Goal: Information Seeking & Learning: Find specific page/section

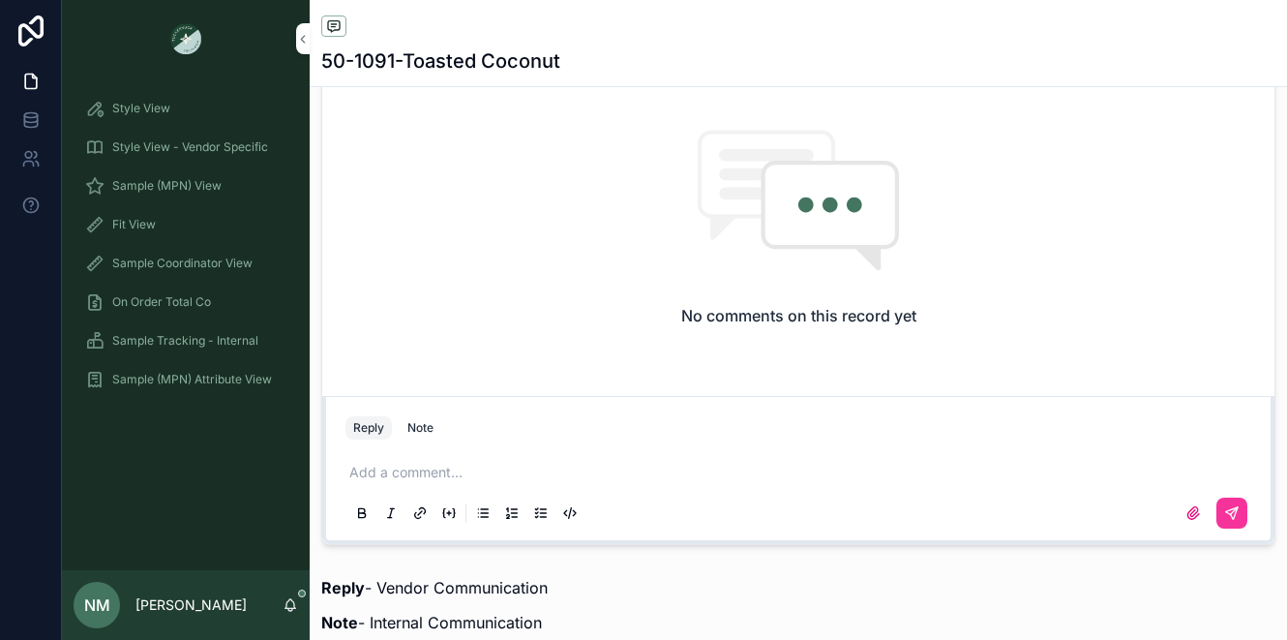
scroll to position [1374, 0]
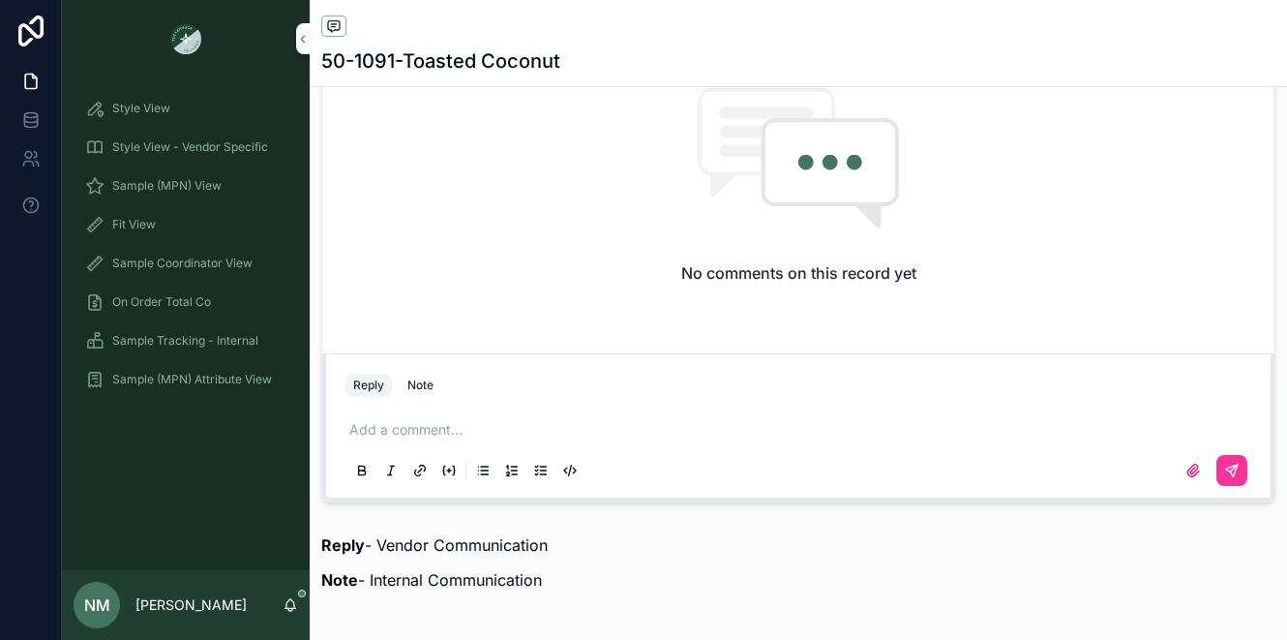
click at [389, 439] on p "scrollable content" at bounding box center [802, 429] width 906 height 19
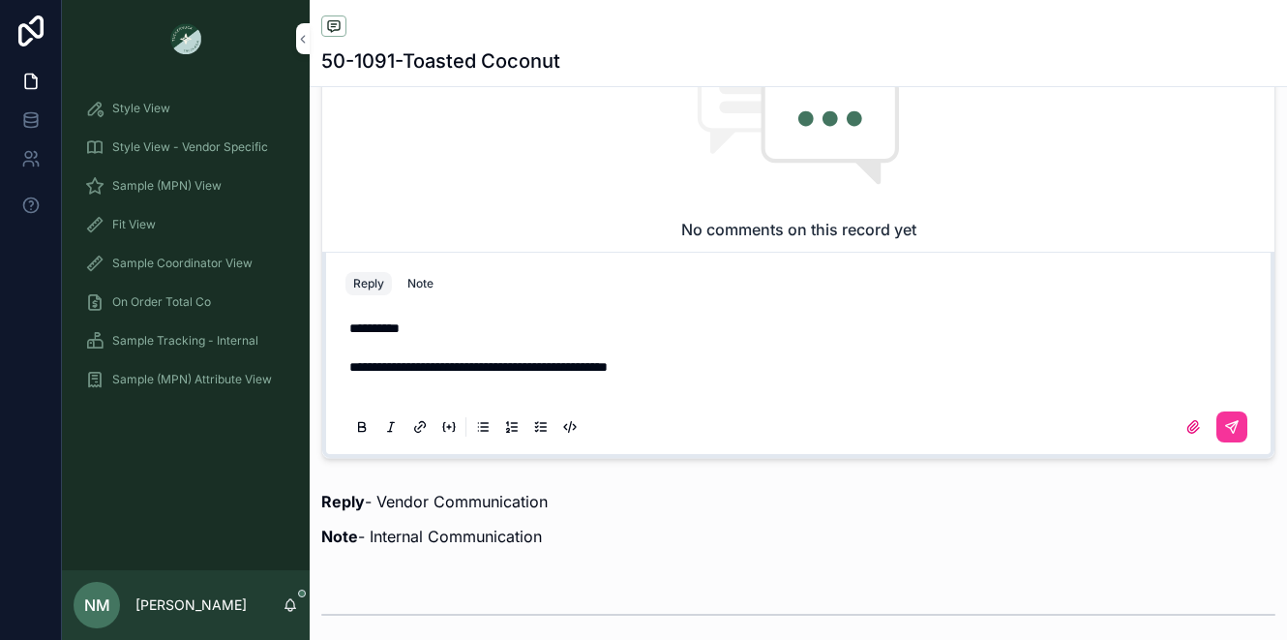
scroll to position [1399, 0]
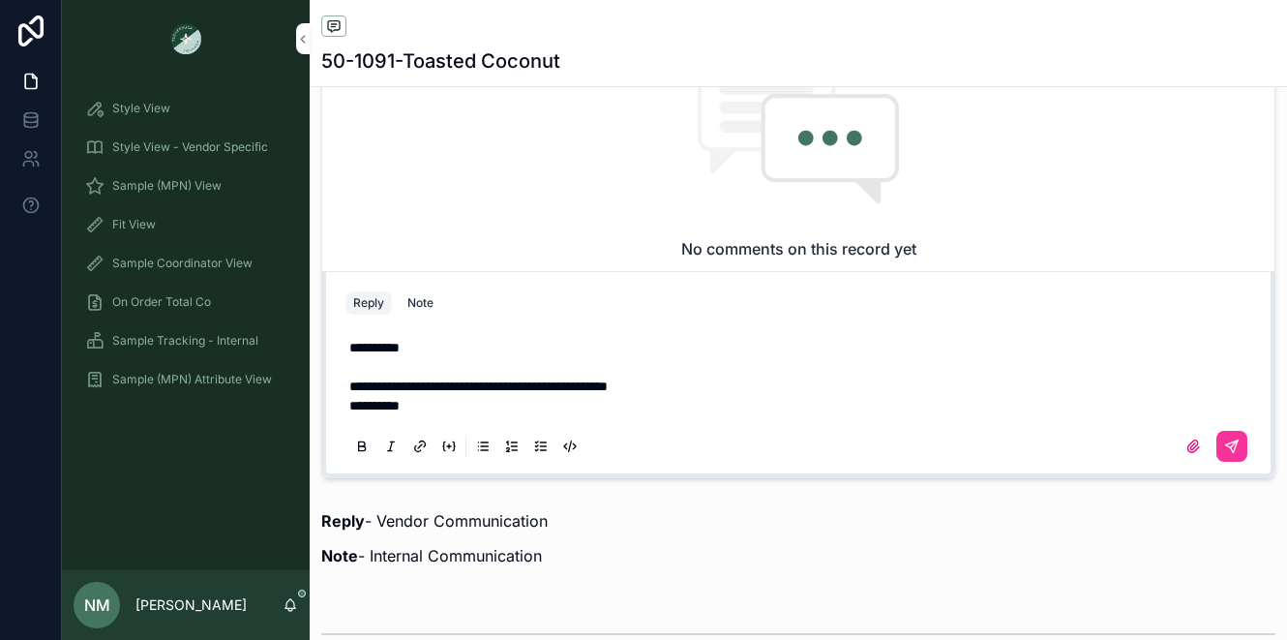
click at [431, 371] on p "scrollable content" at bounding box center [802, 366] width 906 height 19
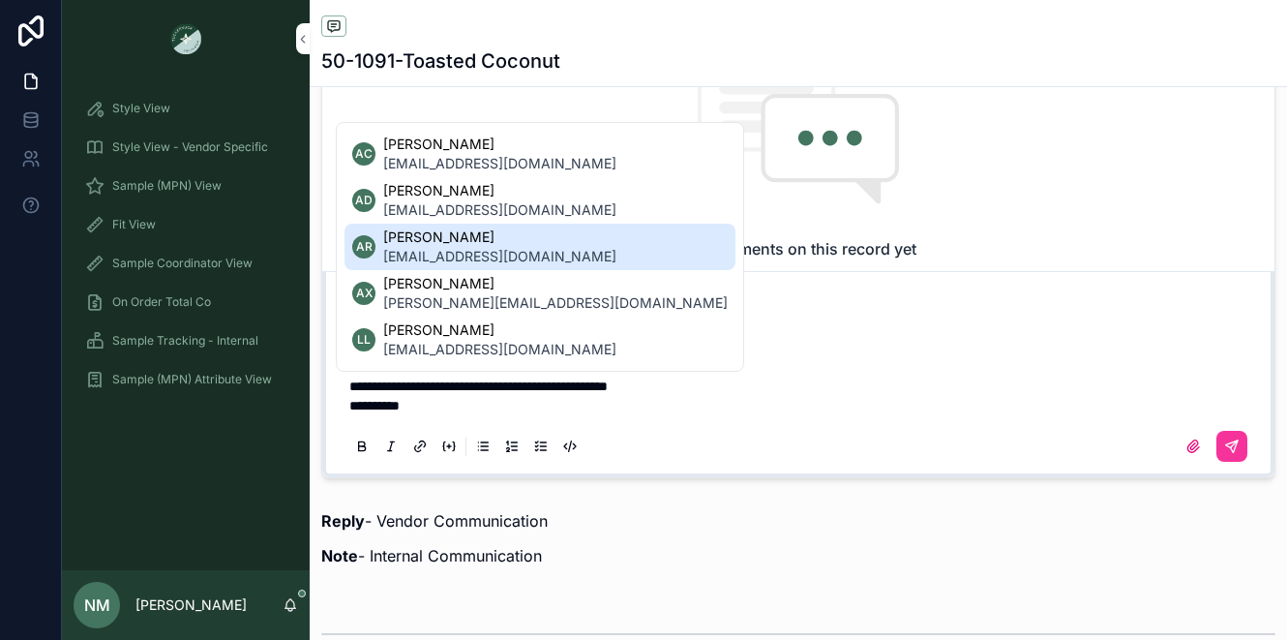
click at [450, 245] on span "[PERSON_NAME]" at bounding box center [499, 236] width 233 height 19
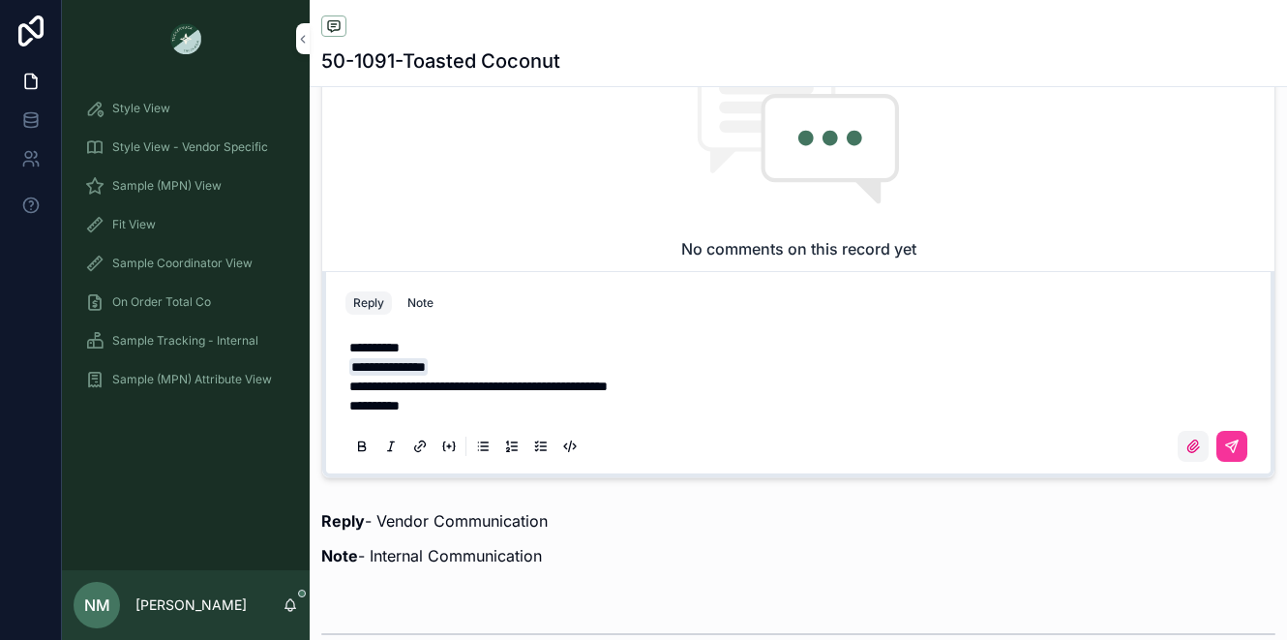
click at [1188, 451] on icon "scrollable content" at bounding box center [1194, 445] width 12 height 12
click at [0, 0] on input "scrollable content" at bounding box center [0, 0] width 0 height 0
click at [1186, 454] on icon "scrollable content" at bounding box center [1193, 445] width 15 height 15
click at [0, 0] on input "scrollable content" at bounding box center [0, 0] width 0 height 0
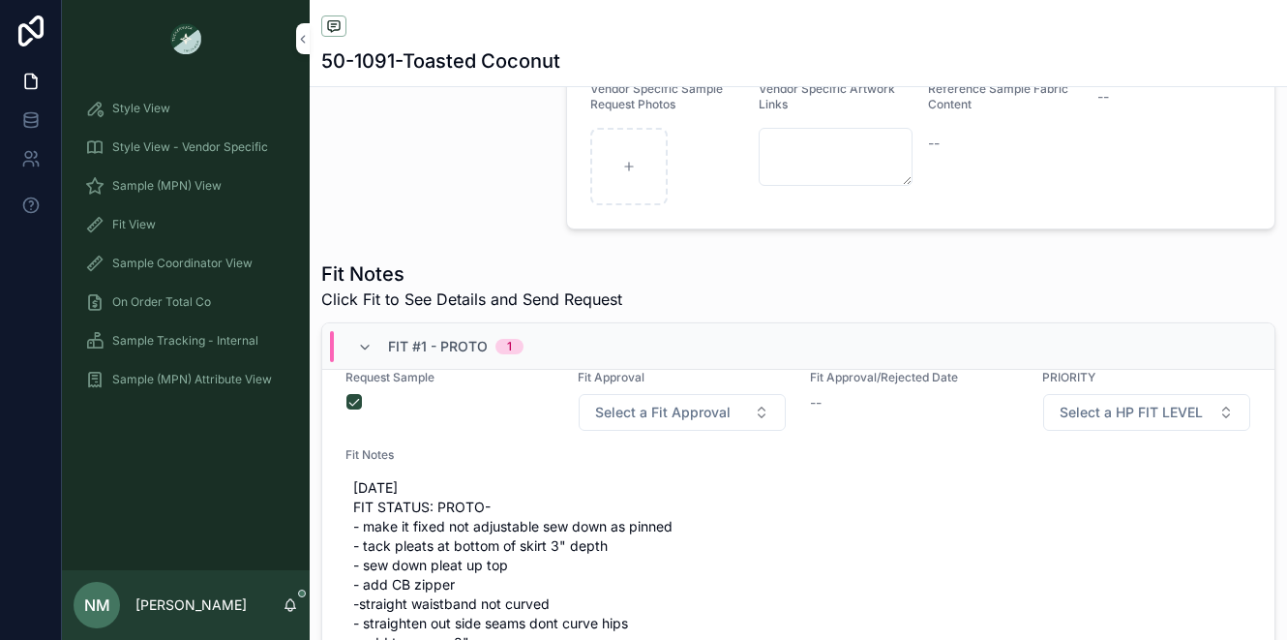
scroll to position [0, 0]
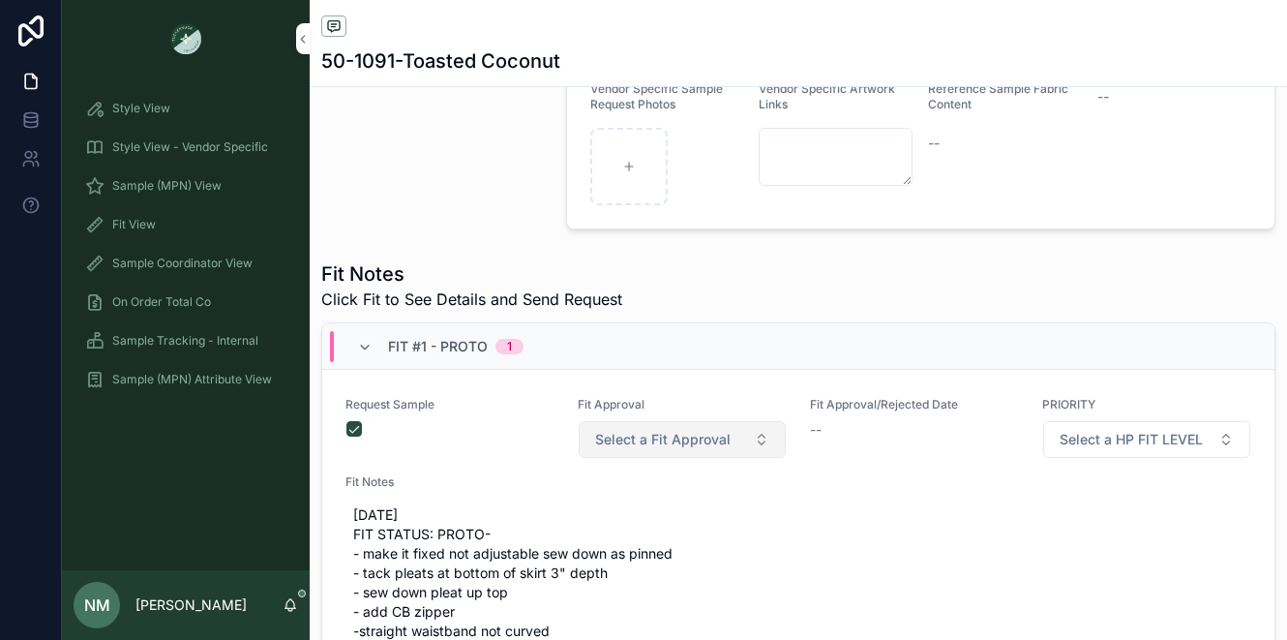
click at [745, 458] on button "Select a Fit Approval" at bounding box center [682, 439] width 207 height 37
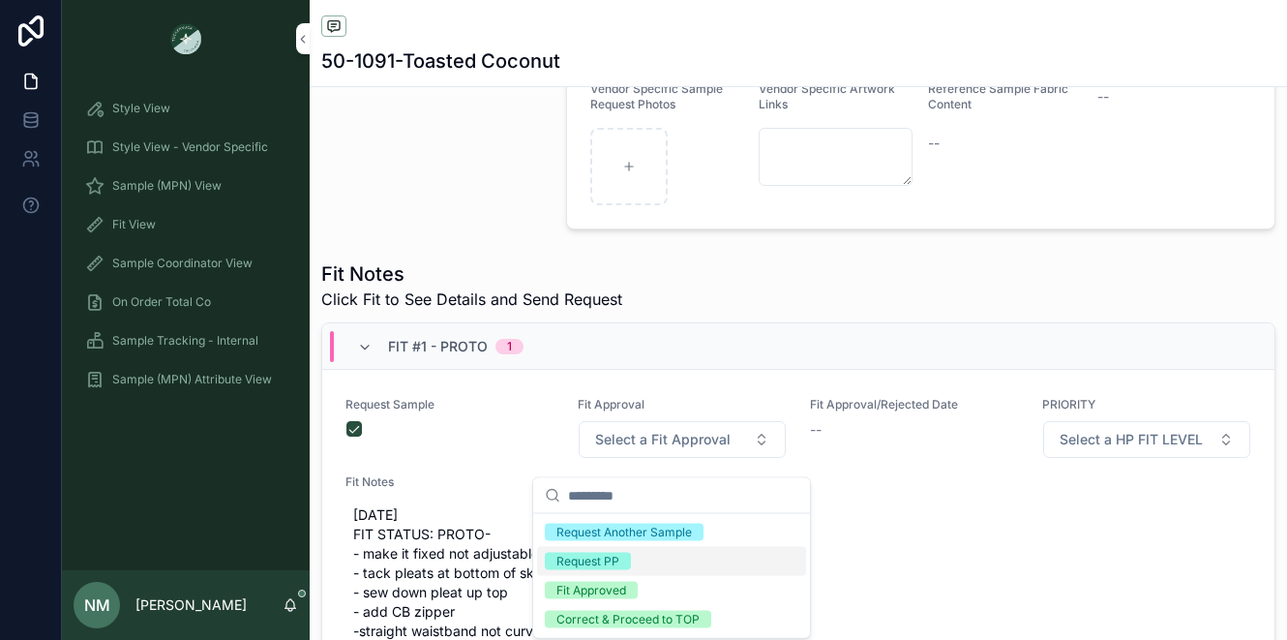
click at [597, 566] on div "Request PP" at bounding box center [588, 561] width 63 height 17
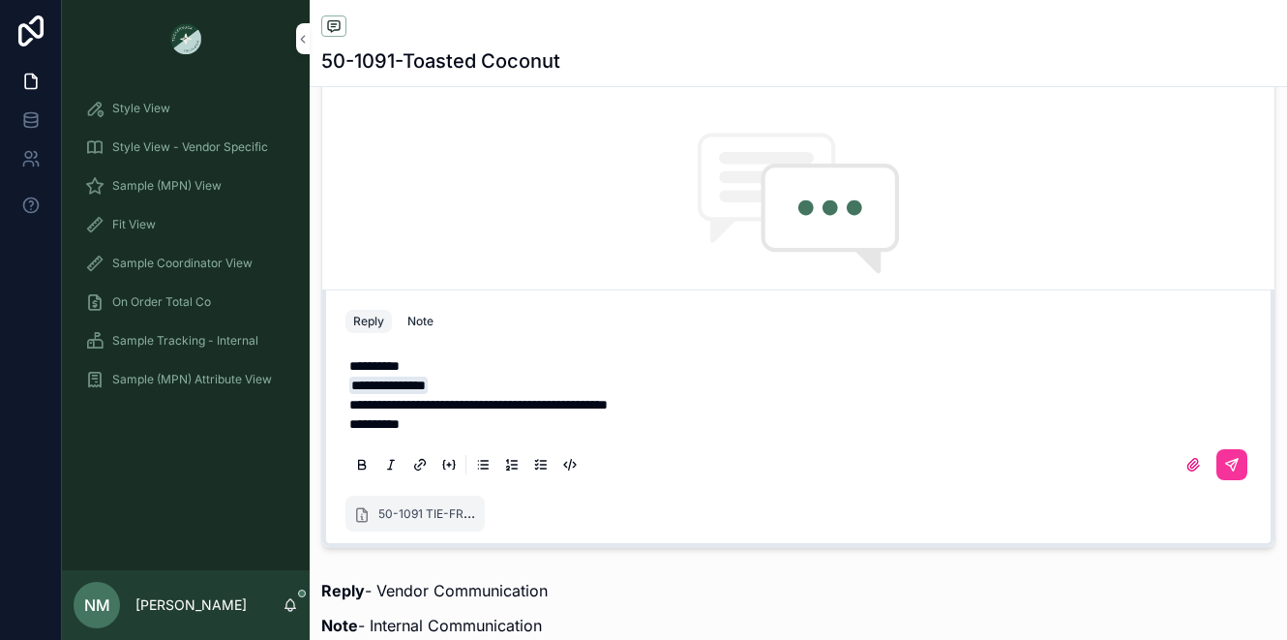
scroll to position [1340, 0]
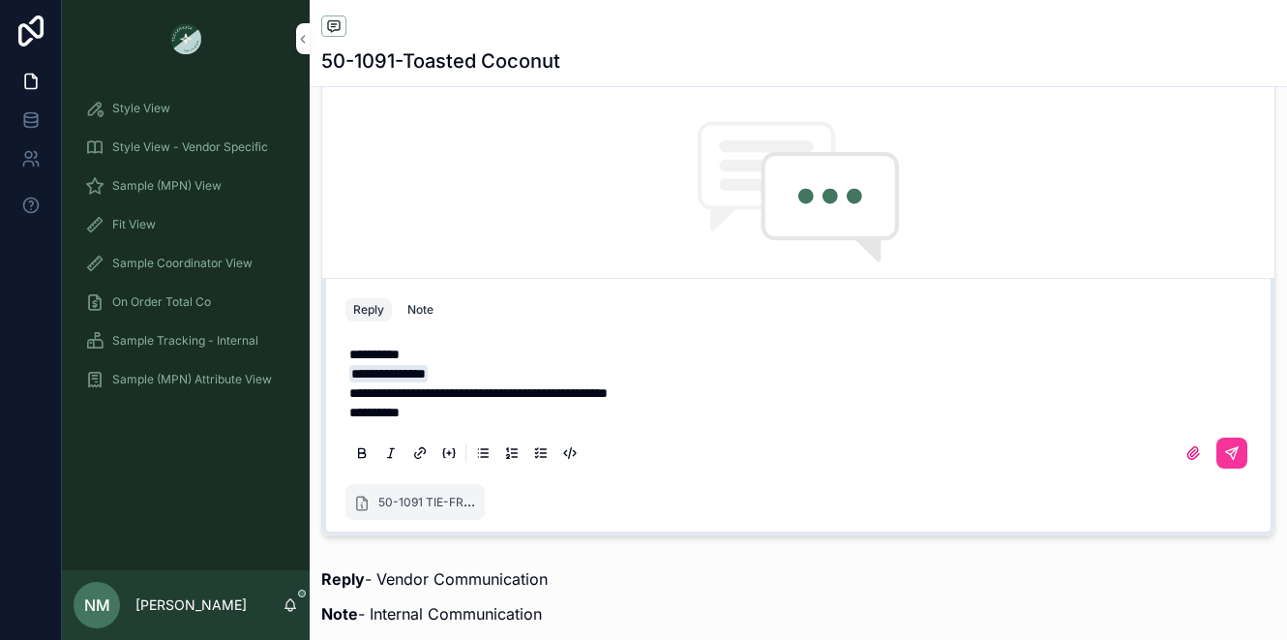
click at [751, 451] on div "scrollable content" at bounding box center [799, 453] width 906 height 39
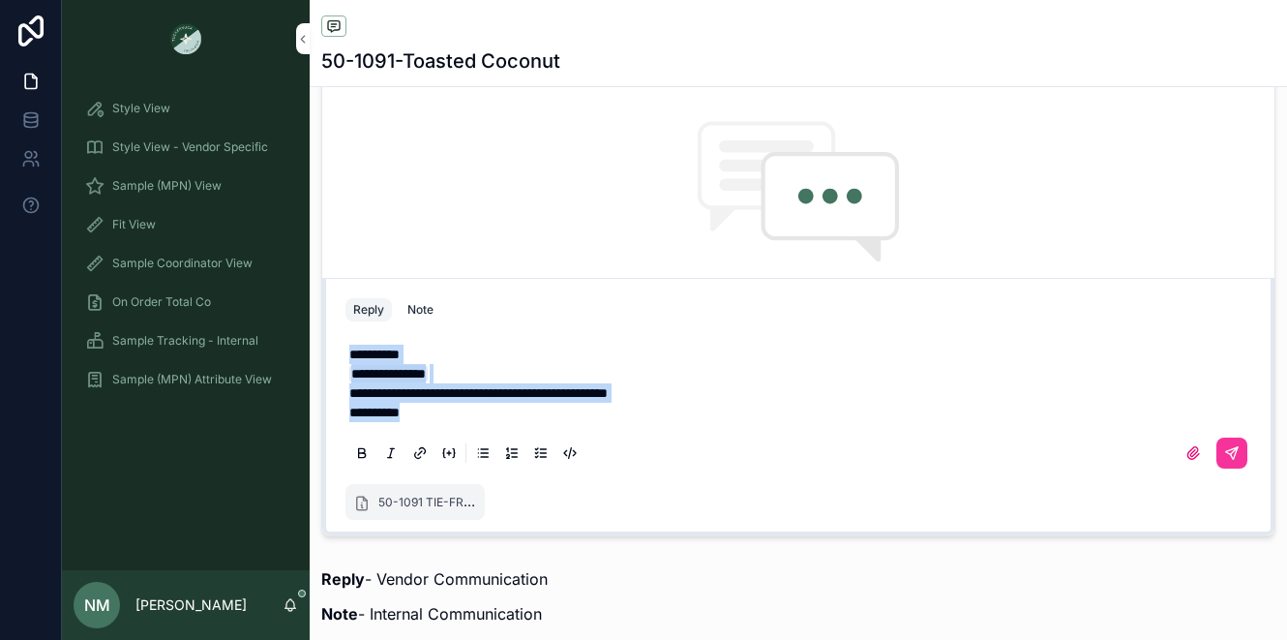
drag, startPoint x: 439, startPoint y: 427, endPoint x: 340, endPoint y: 366, distance: 116.9
click at [340, 365] on div "**********" at bounding box center [798, 402] width 929 height 155
copy div "**********"
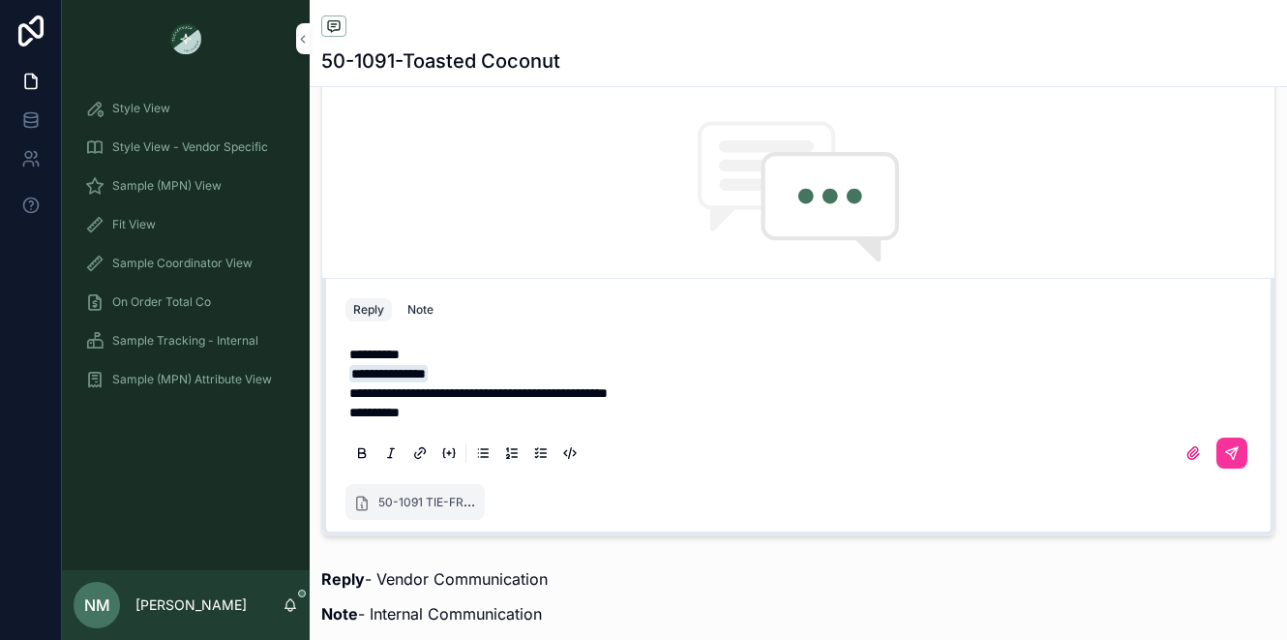
click at [885, 403] on p "**********" at bounding box center [802, 392] width 906 height 19
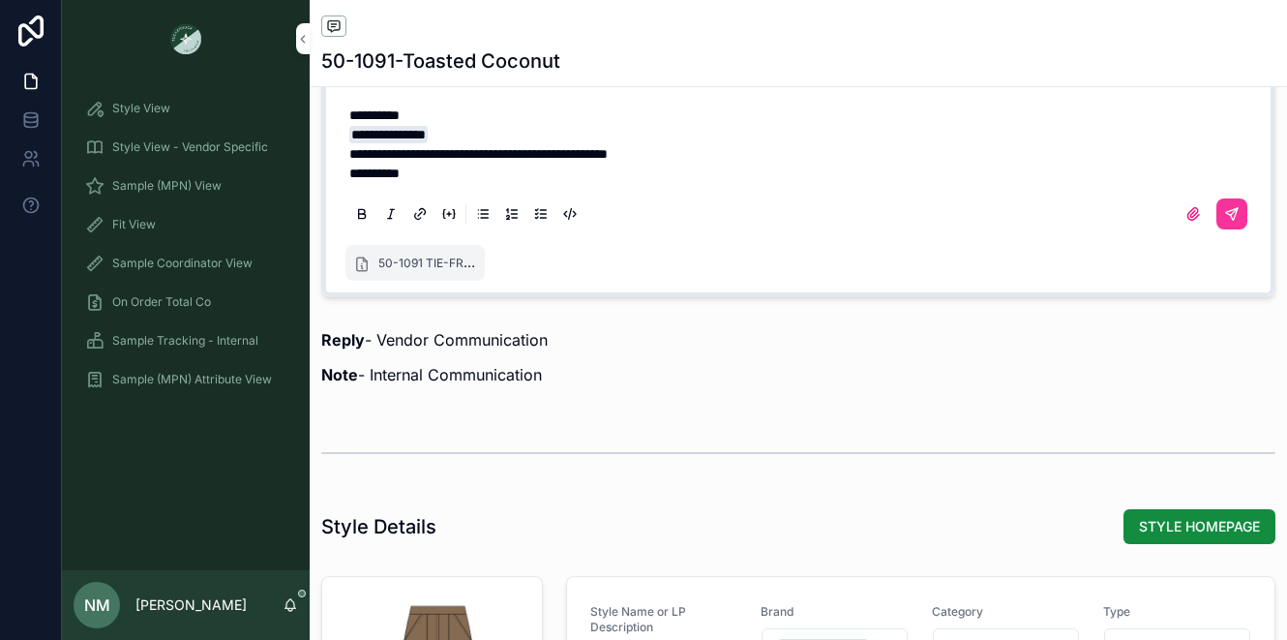
scroll to position [1581, 0]
click at [1226, 219] on icon "scrollable content" at bounding box center [1232, 213] width 12 height 12
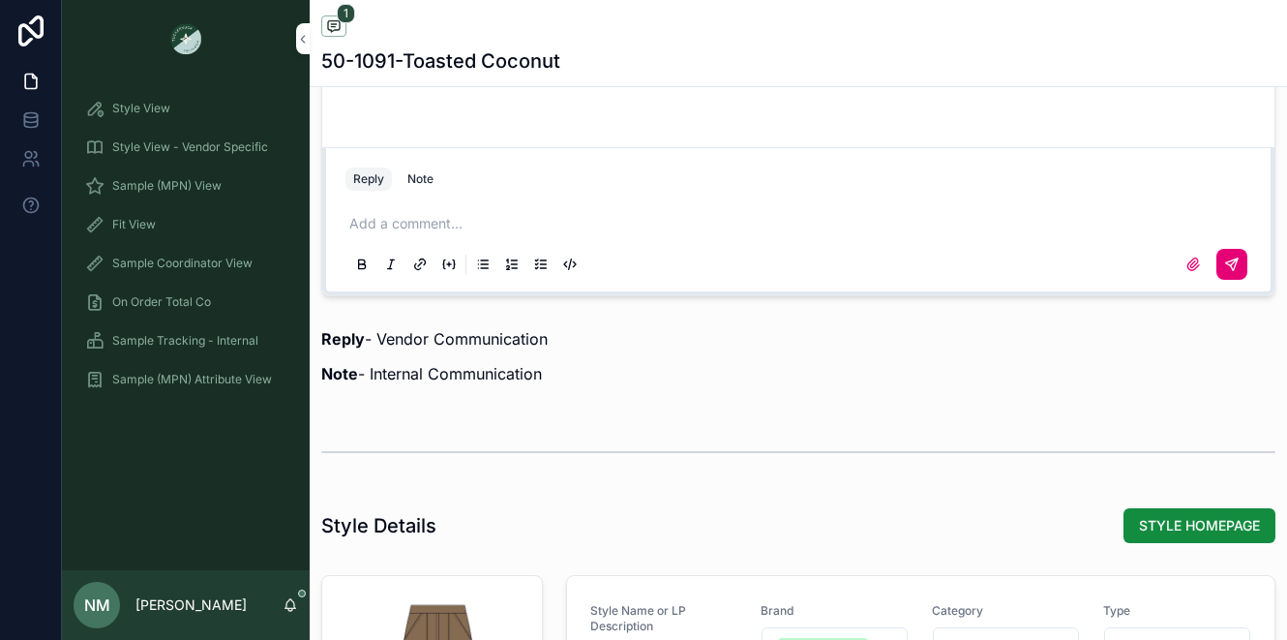
scroll to position [0, 0]
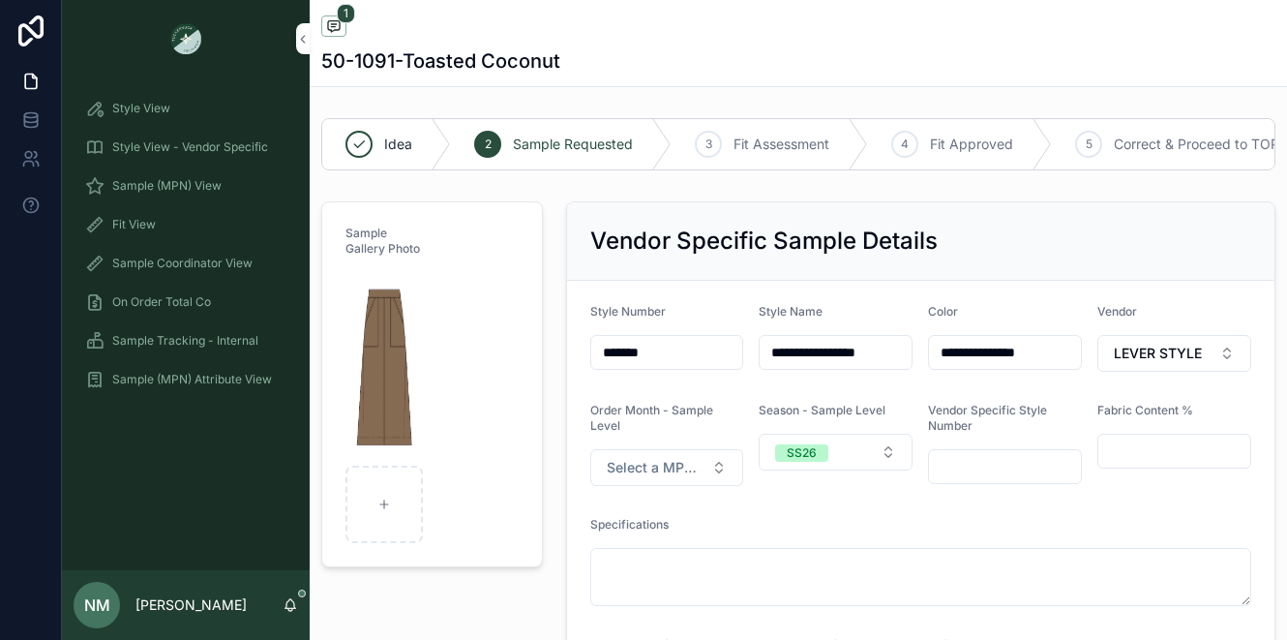
click at [195, 178] on span "Sample (MPN) View" at bounding box center [166, 185] width 109 height 15
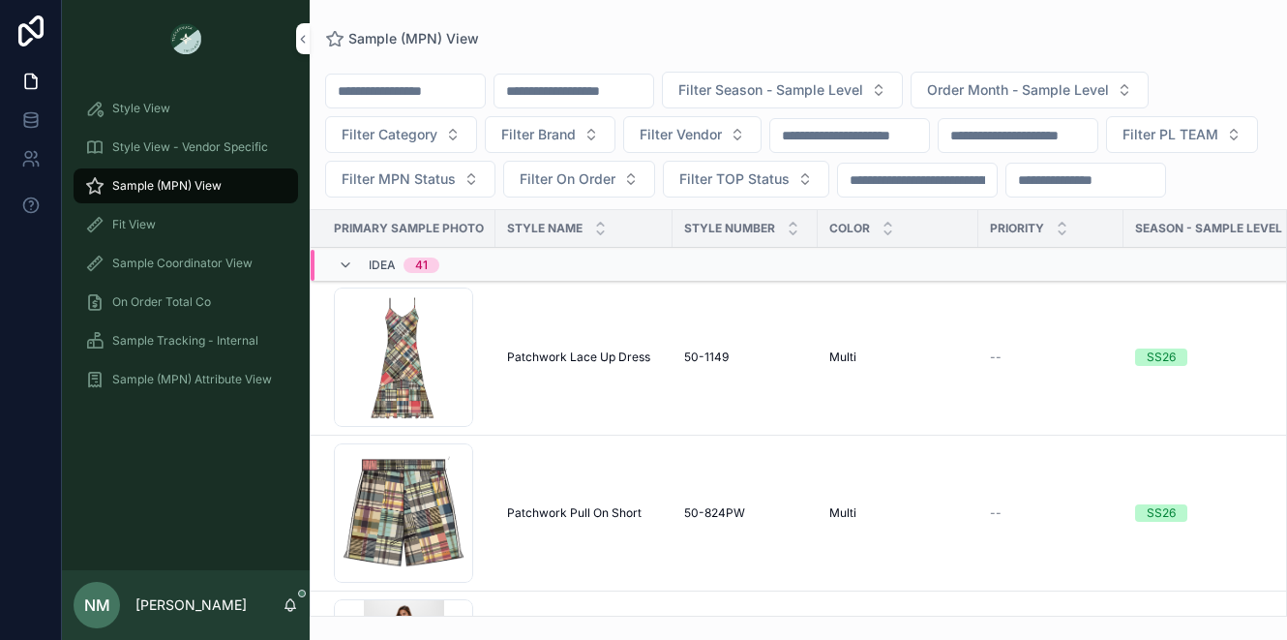
click at [614, 79] on input "scrollable content" at bounding box center [574, 90] width 159 height 27
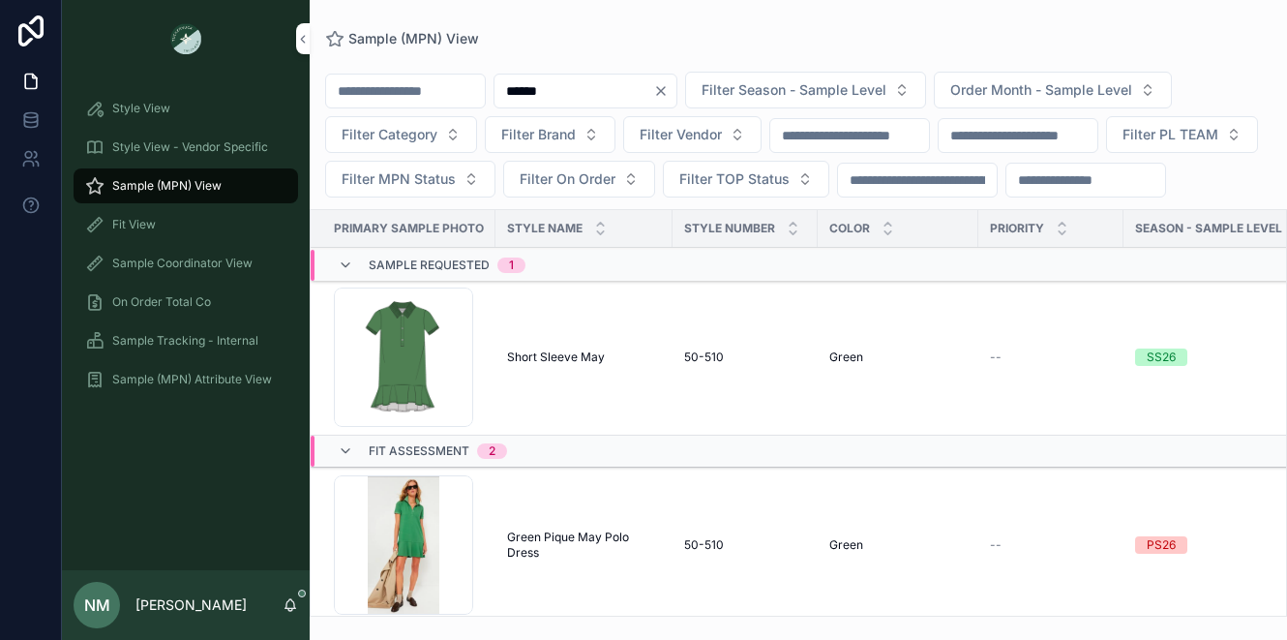
type input "******"
click at [611, 365] on div "Short Sleeve May Short Sleeve May" at bounding box center [584, 356] width 154 height 15
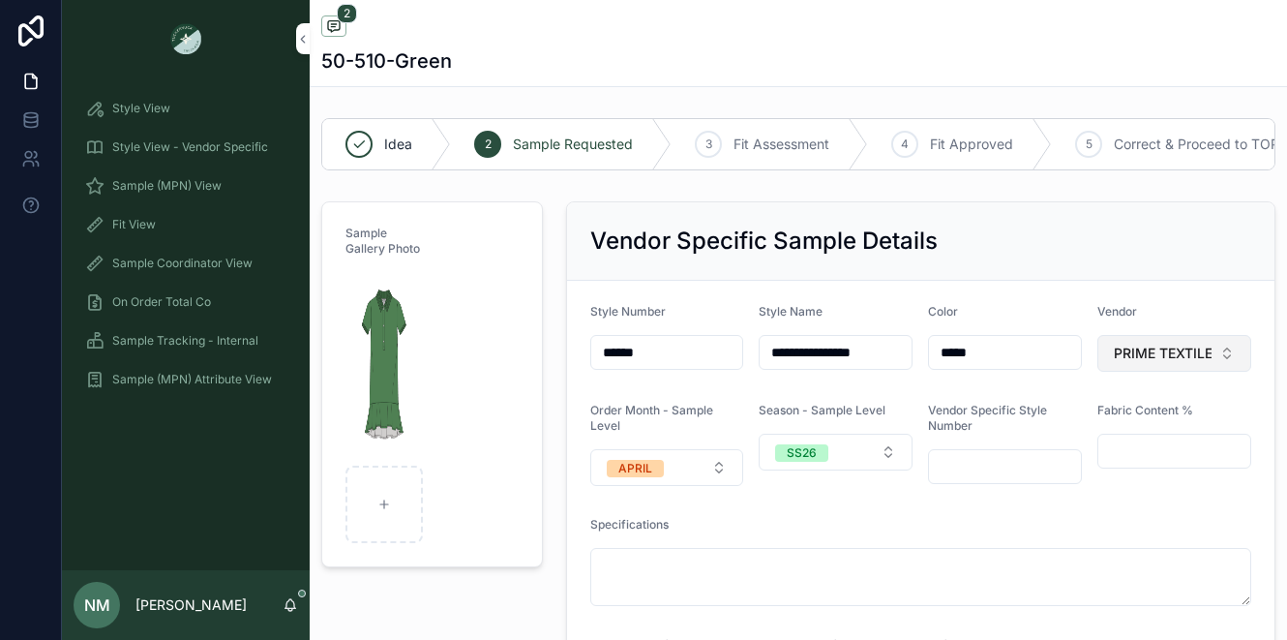
click at [1210, 366] on button "PRIME TEXTILES" at bounding box center [1175, 353] width 154 height 37
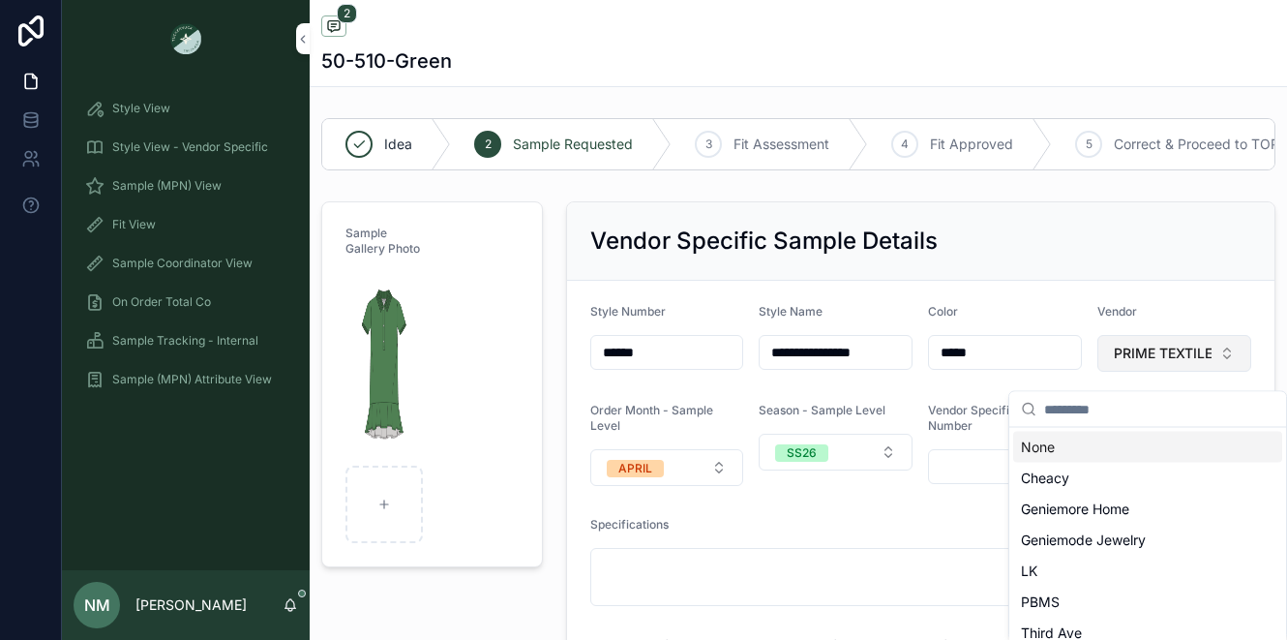
click at [1210, 366] on button "PRIME TEXTILES" at bounding box center [1175, 353] width 154 height 37
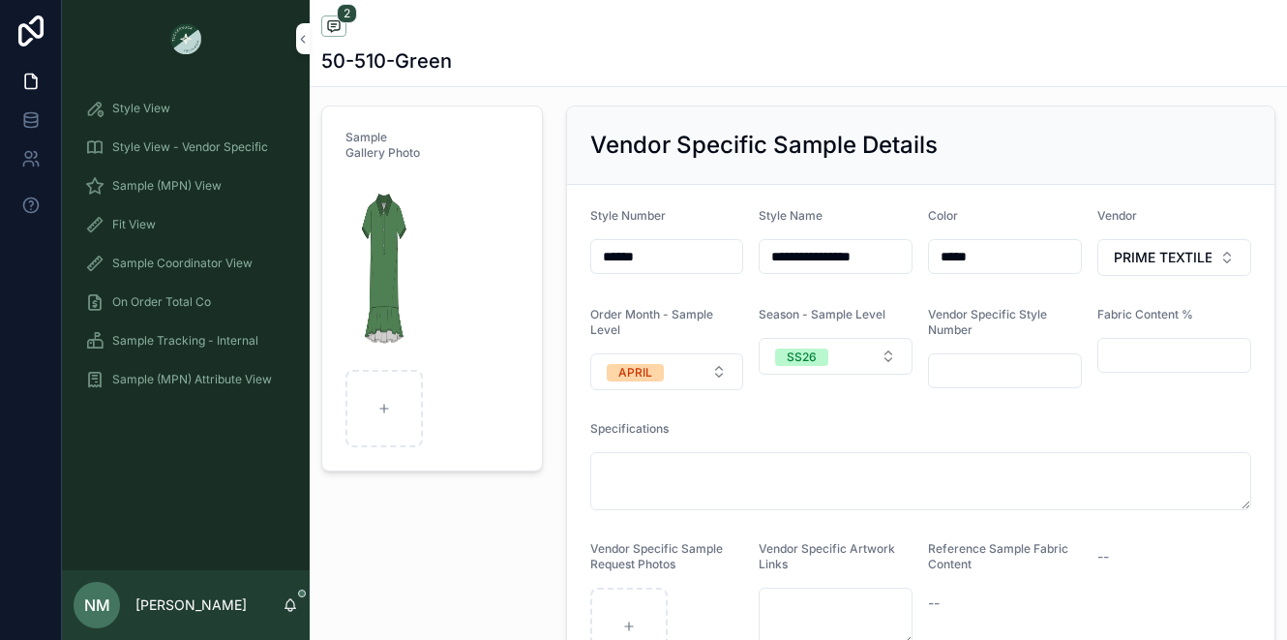
scroll to position [97, 0]
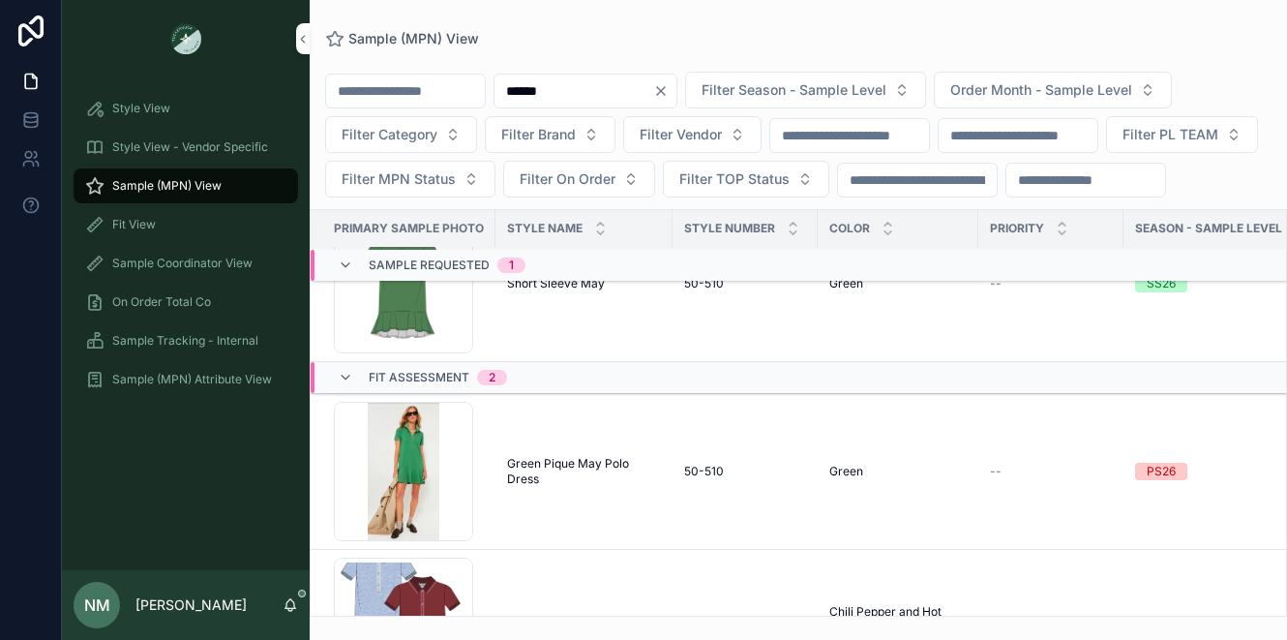
scroll to position [76, 0]
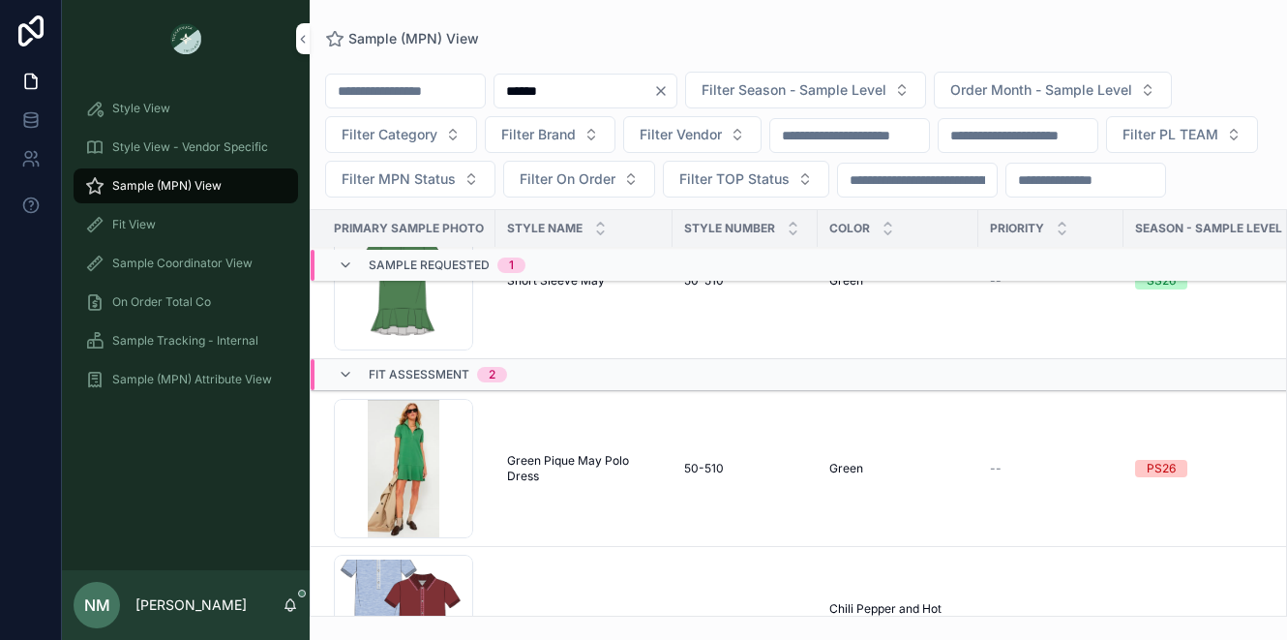
click at [546, 484] on span "Green Pique May Polo Dress" at bounding box center [584, 468] width 154 height 31
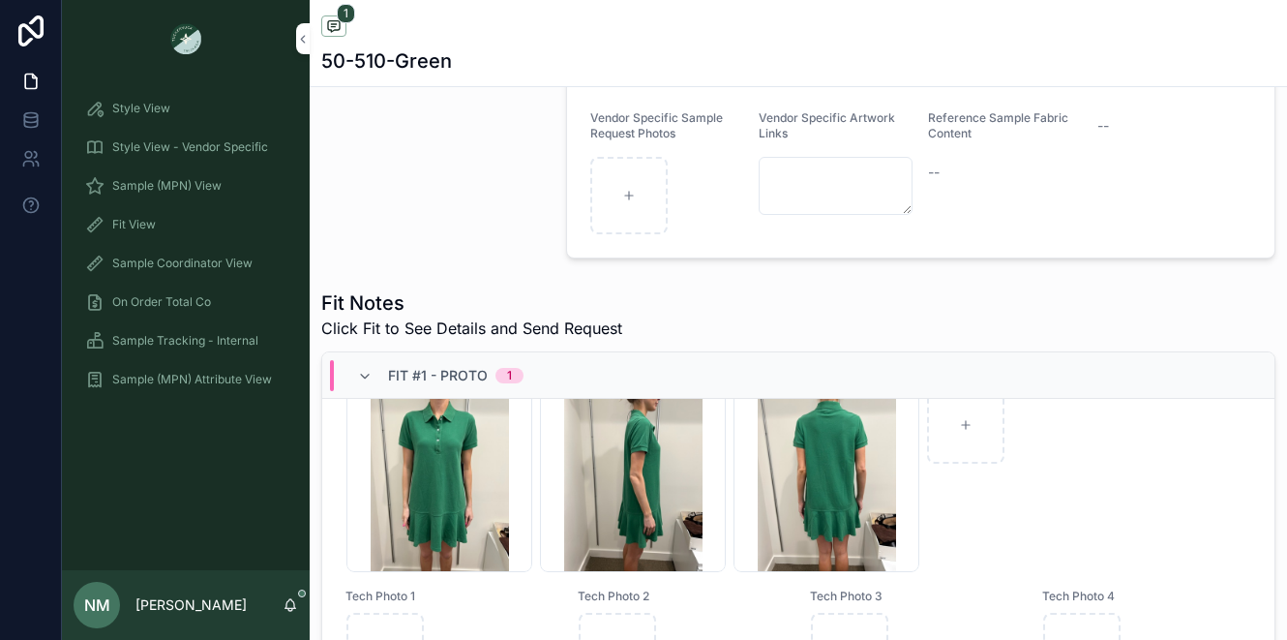
scroll to position [264, 0]
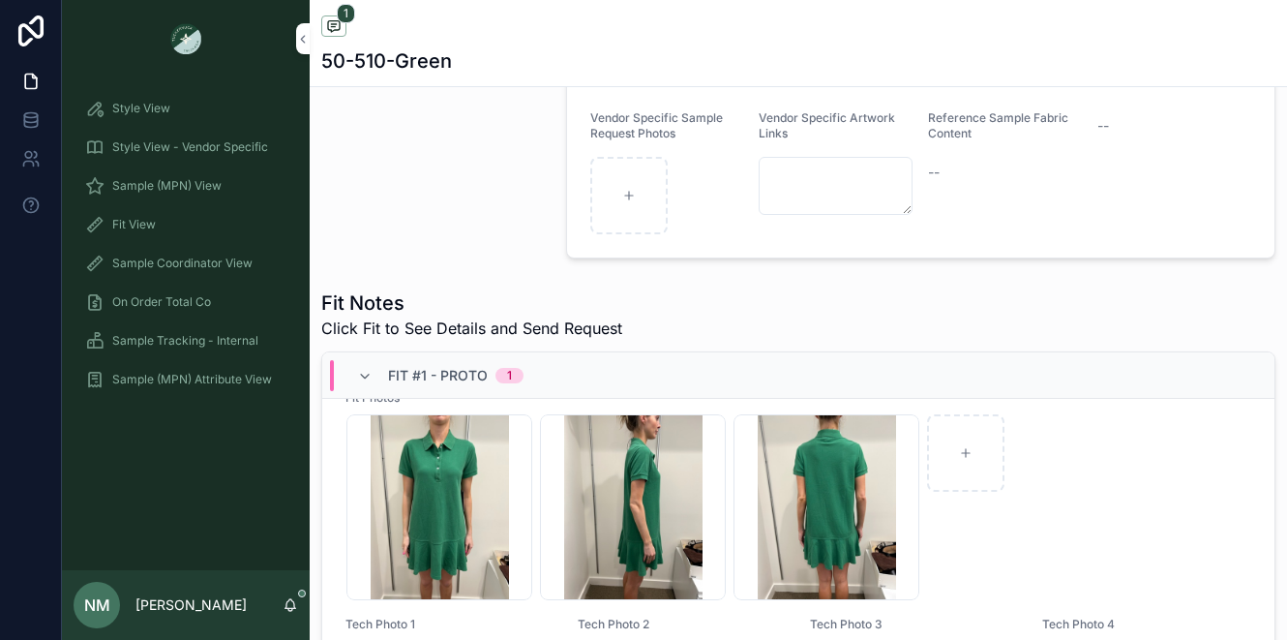
click at [149, 185] on span "Sample (MPN) View" at bounding box center [166, 185] width 109 height 15
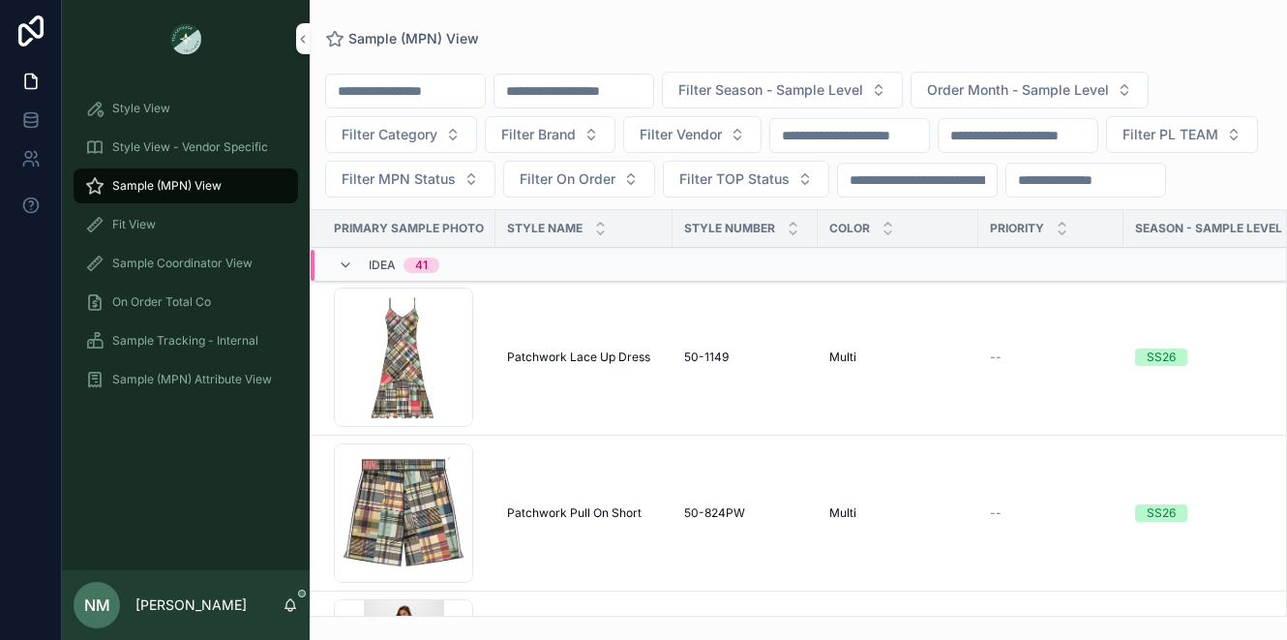
click at [578, 100] on input "scrollable content" at bounding box center [574, 90] width 159 height 27
click at [599, 92] on input "scrollable content" at bounding box center [574, 90] width 159 height 27
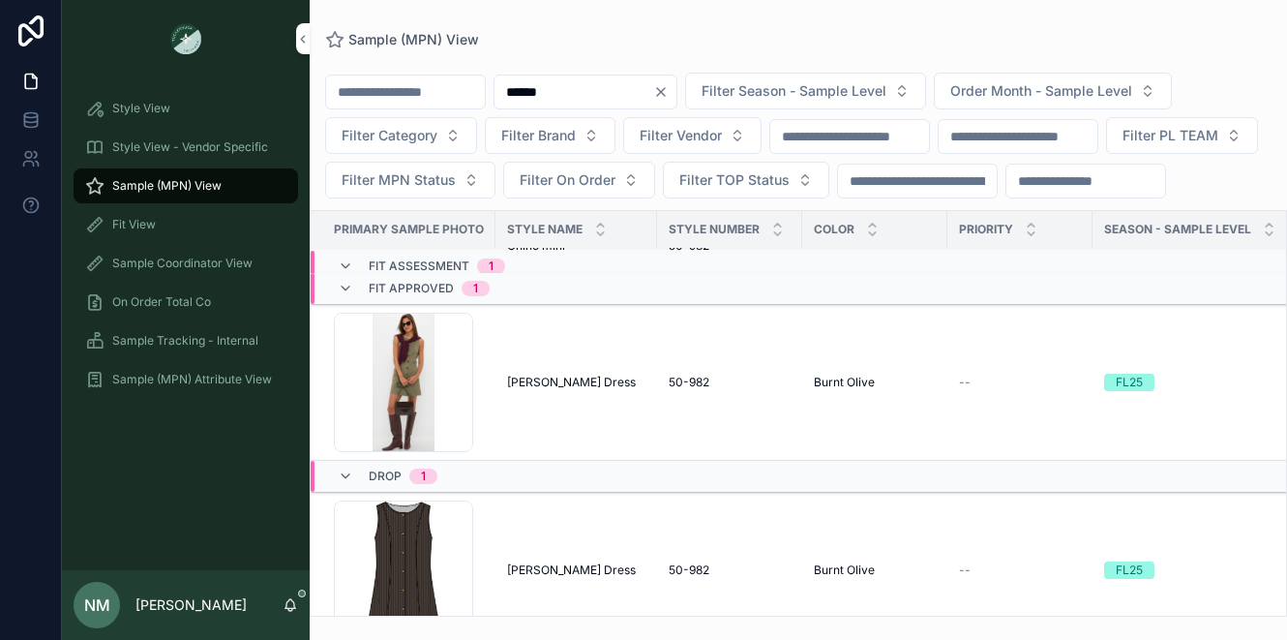
scroll to position [149, 0]
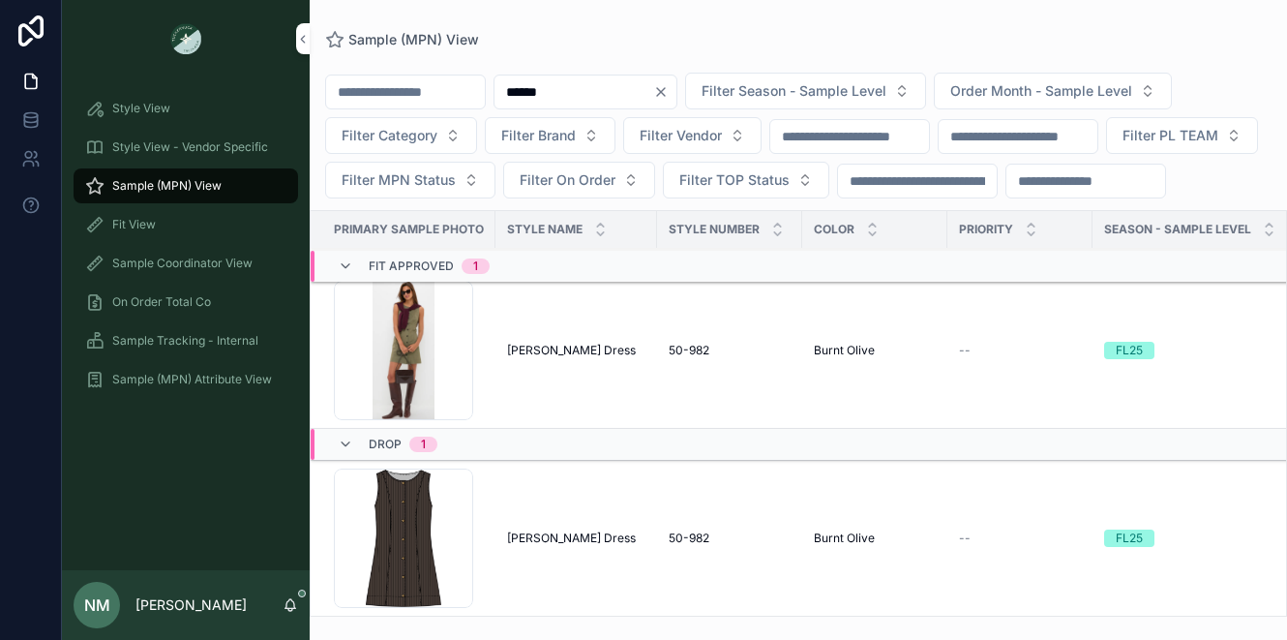
type input "******"
click at [635, 402] on td "Chino Rhoda Dress Chino Rhoda Dress" at bounding box center [577, 351] width 162 height 156
click at [1251, 360] on td "FL25" at bounding box center [1190, 351] width 195 height 156
click at [528, 530] on span "Chino Rhoda Dress" at bounding box center [571, 537] width 129 height 15
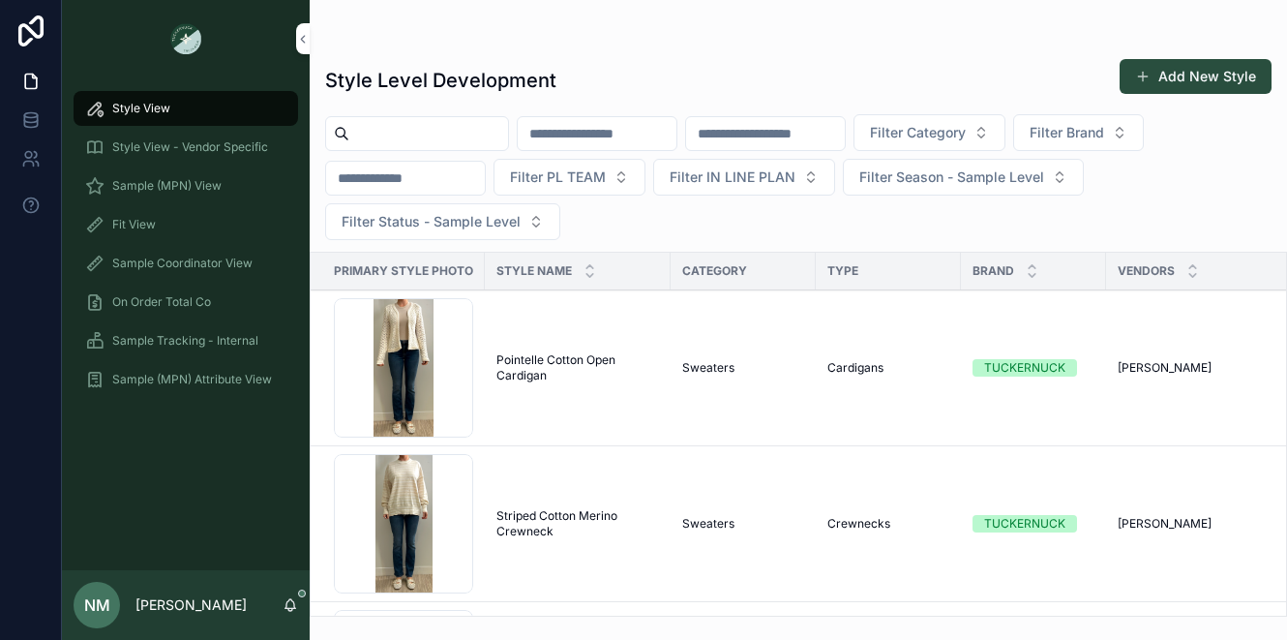
click at [234, 189] on div "Sample (MPN) View" at bounding box center [185, 185] width 201 height 31
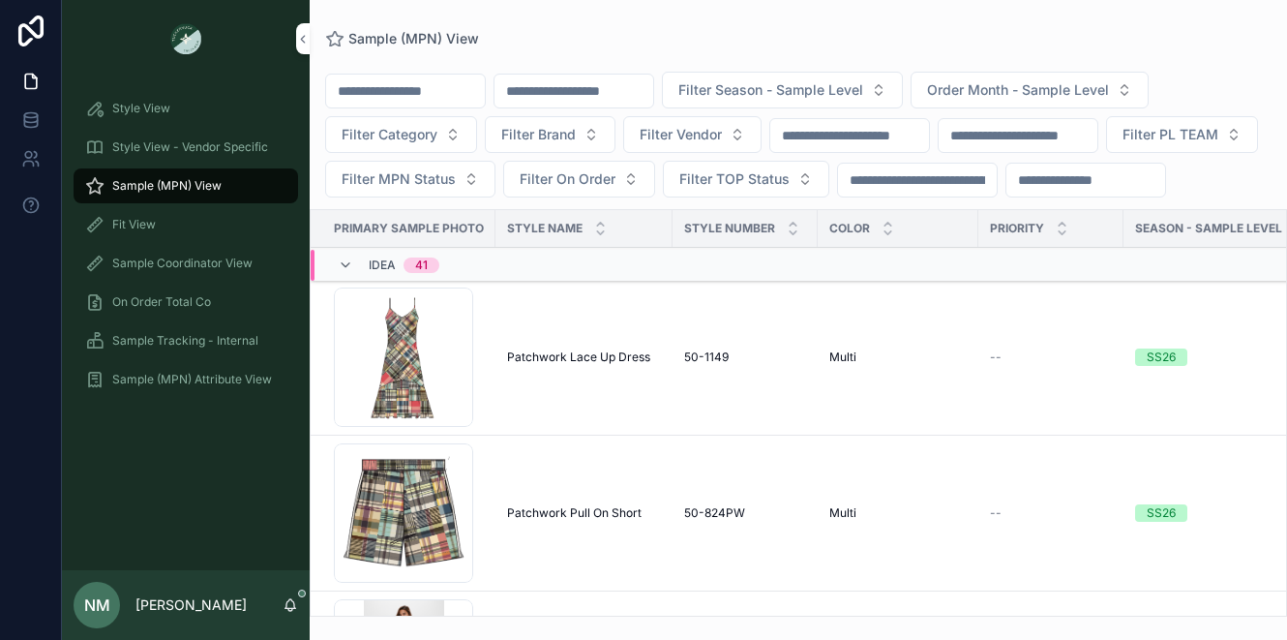
click at [631, 90] on input "scrollable content" at bounding box center [574, 90] width 159 height 27
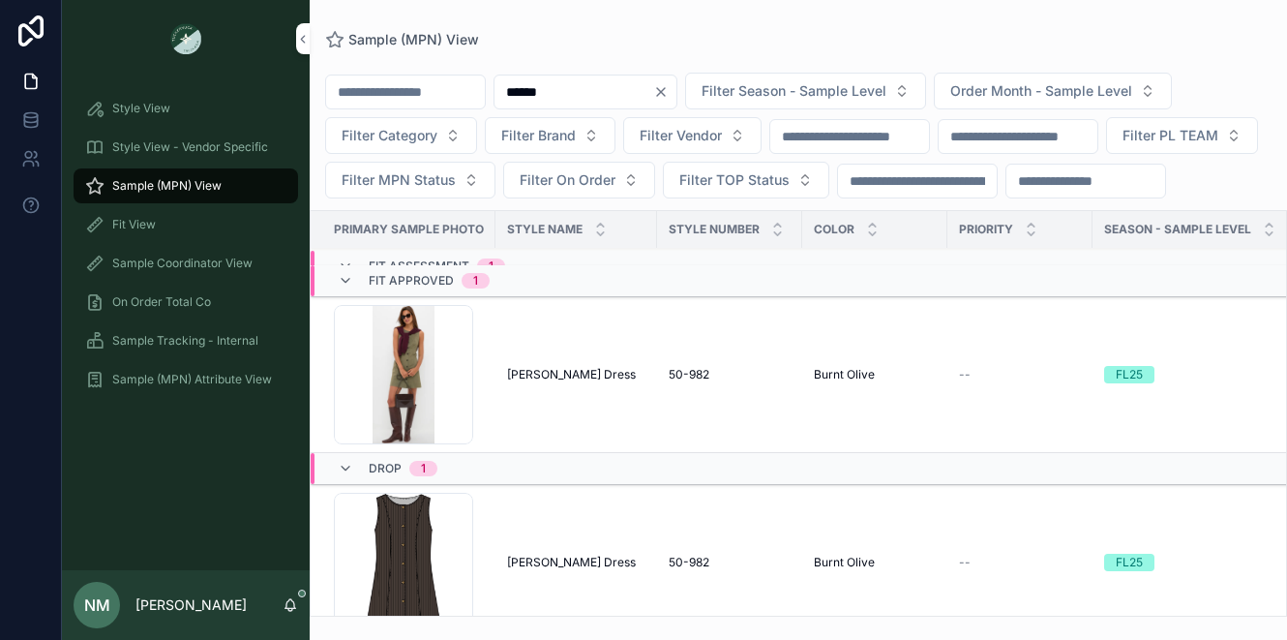
scroll to position [51, 0]
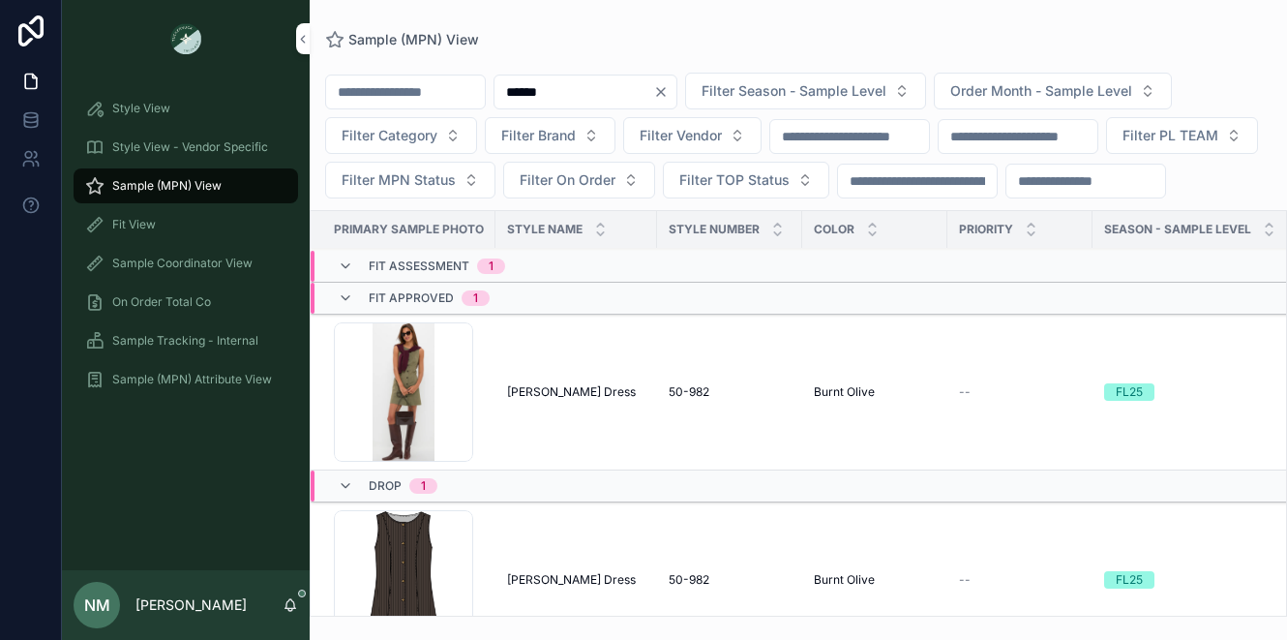
type input "******"
click at [669, 92] on icon "Clear" at bounding box center [660, 91] width 15 height 15
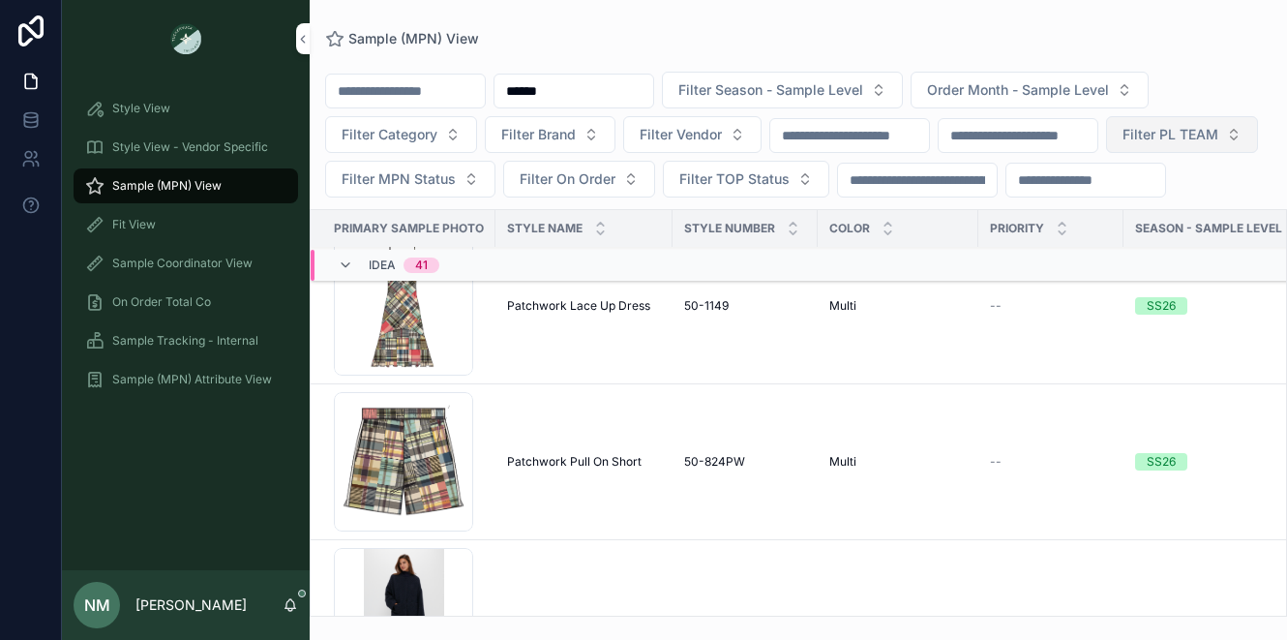
scroll to position [154, 0]
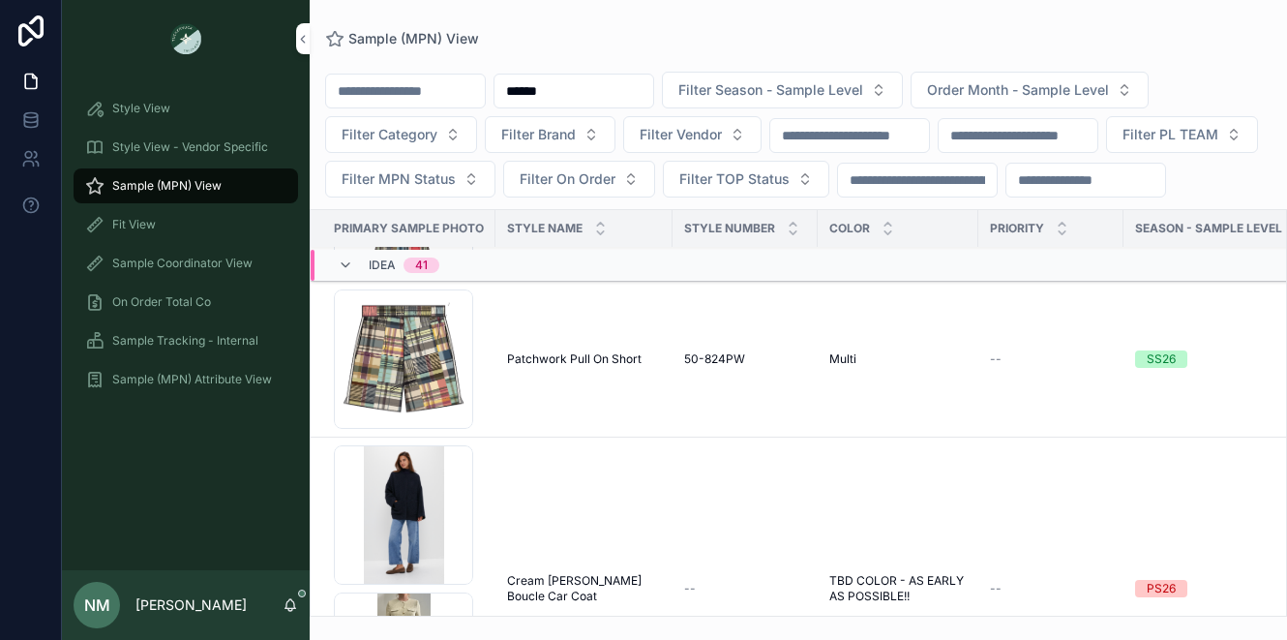
click at [603, 93] on input "******" at bounding box center [574, 90] width 159 height 27
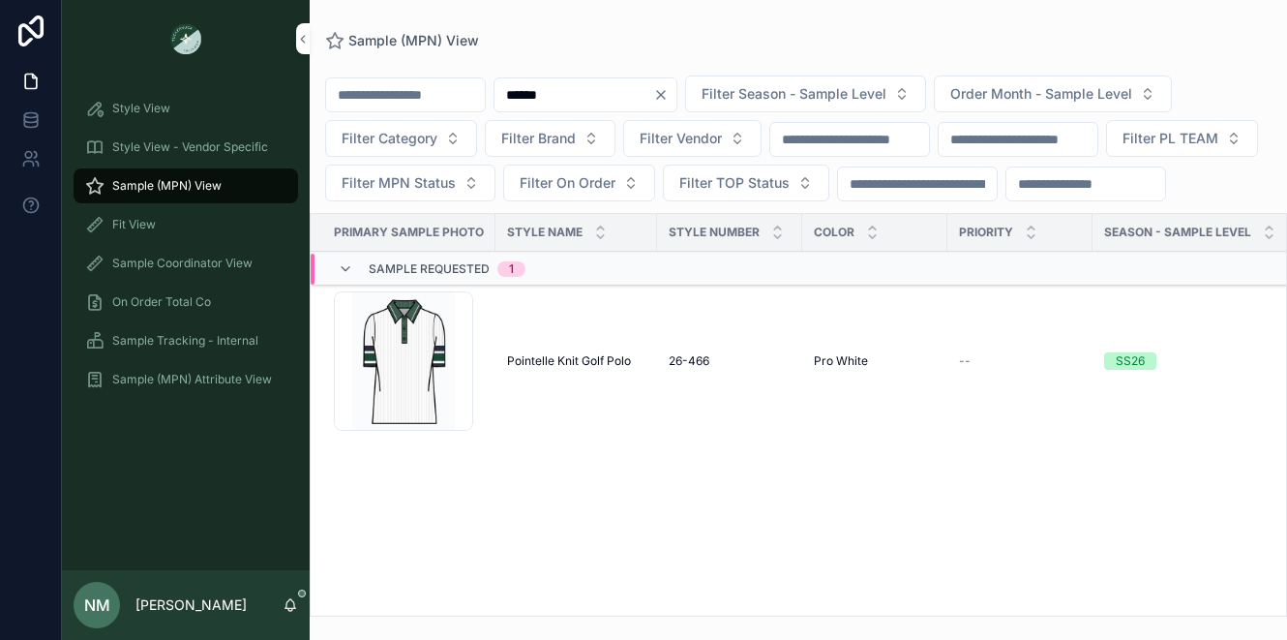
type input "******"
click at [605, 369] on span "Pointelle Knit Golf Polo" at bounding box center [569, 360] width 124 height 15
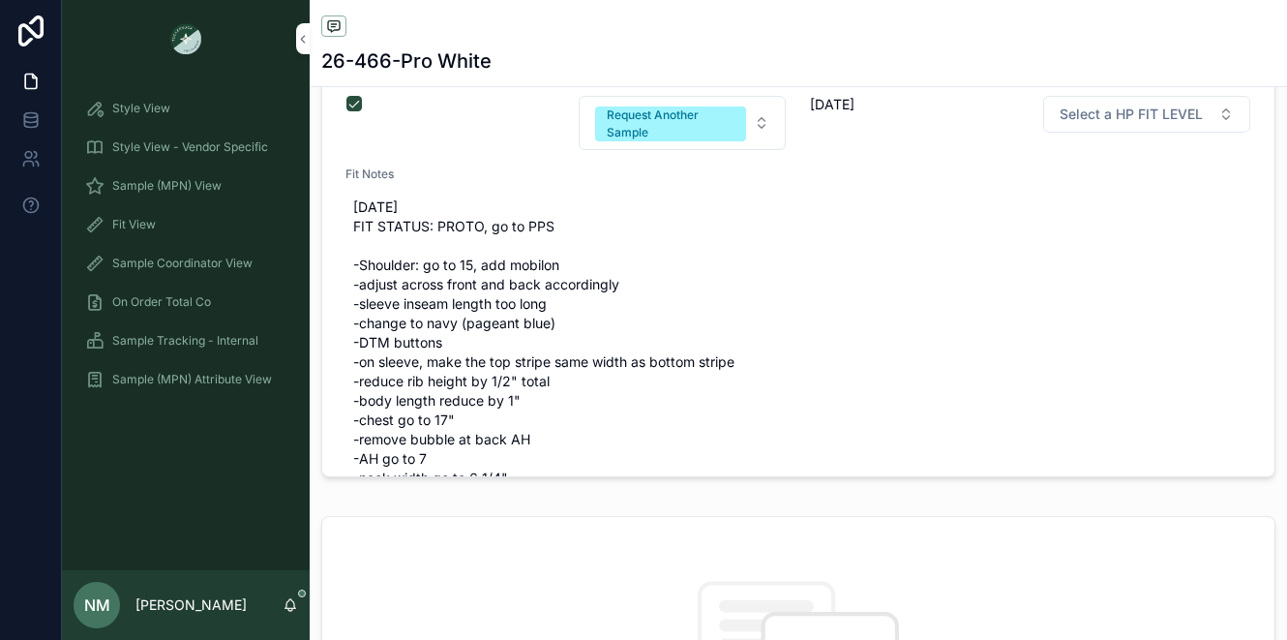
scroll to position [773, 0]
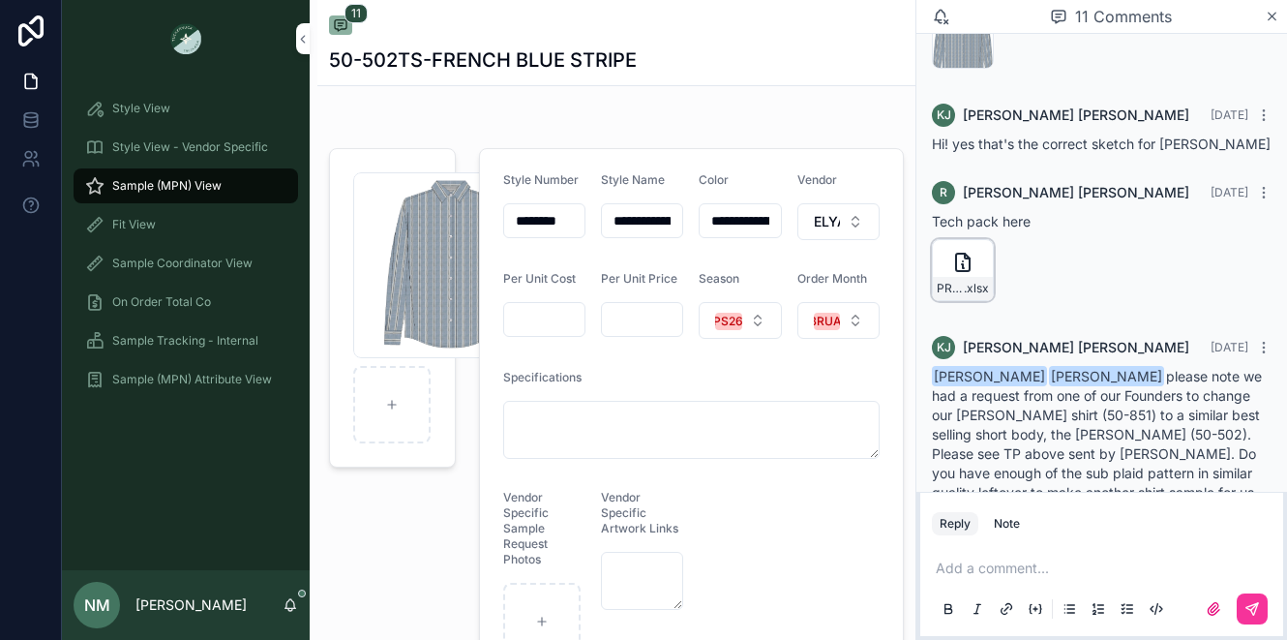
scroll to position [191, 0]
click at [962, 295] on span "PRE-SPRING26-50-502_-NADINE__ELYAF_10.2" at bounding box center [950, 287] width 27 height 15
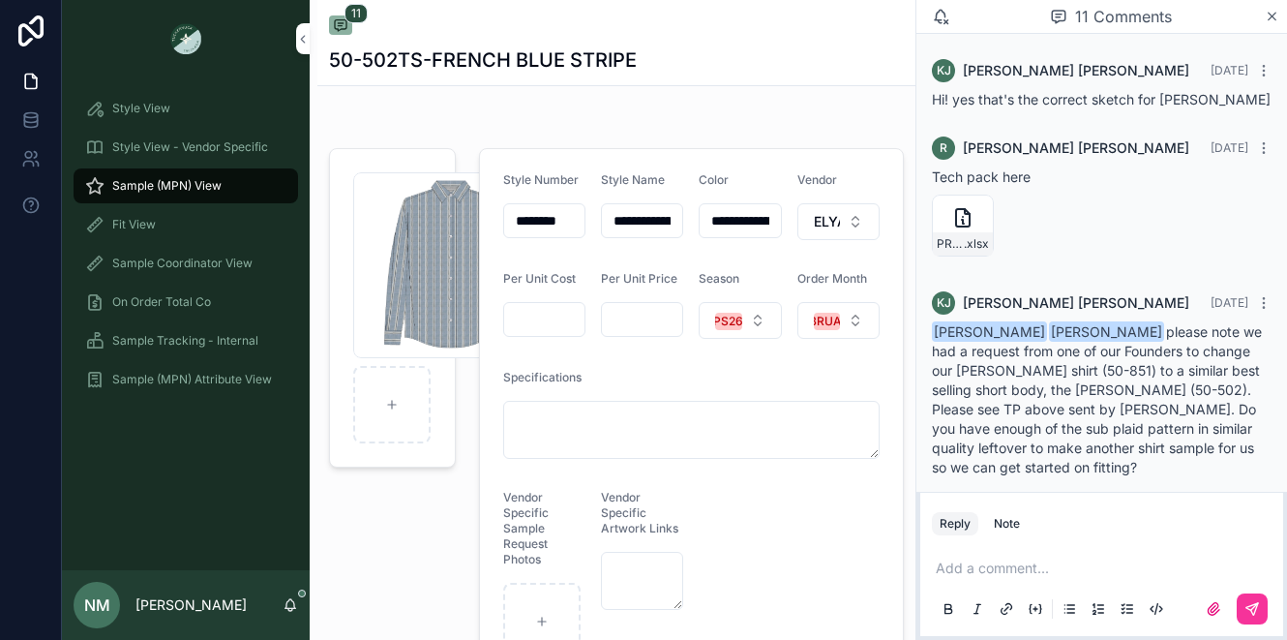
scroll to position [250, 0]
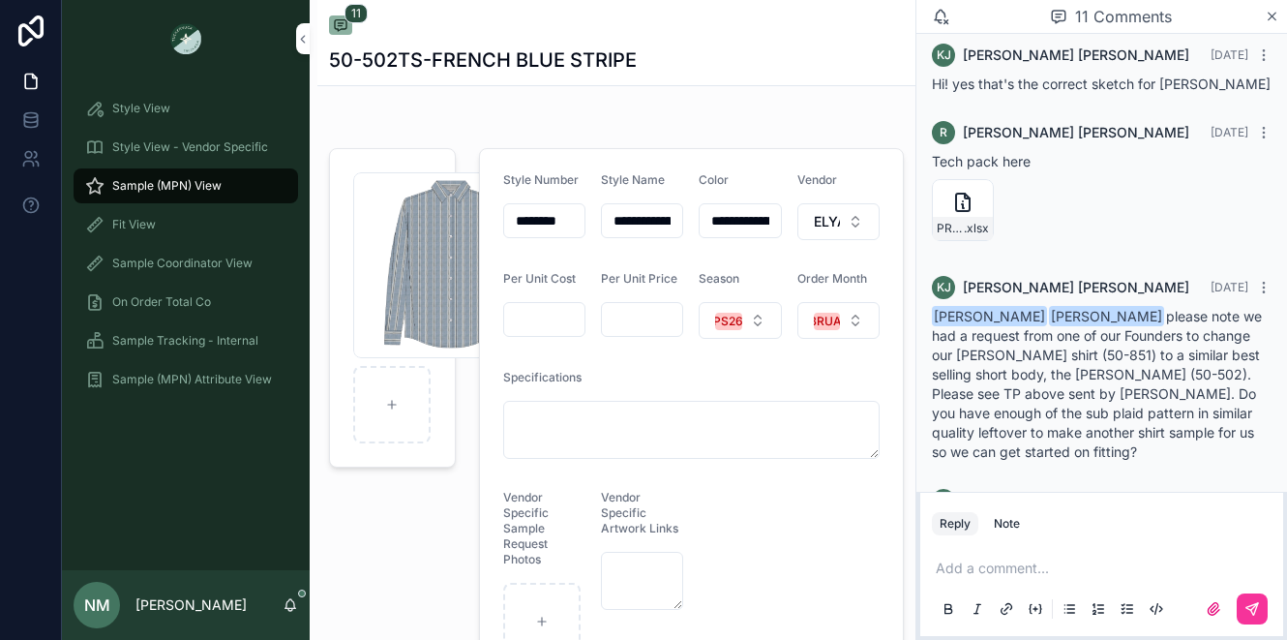
click at [182, 184] on span "Sample (MPN) View" at bounding box center [166, 185] width 109 height 15
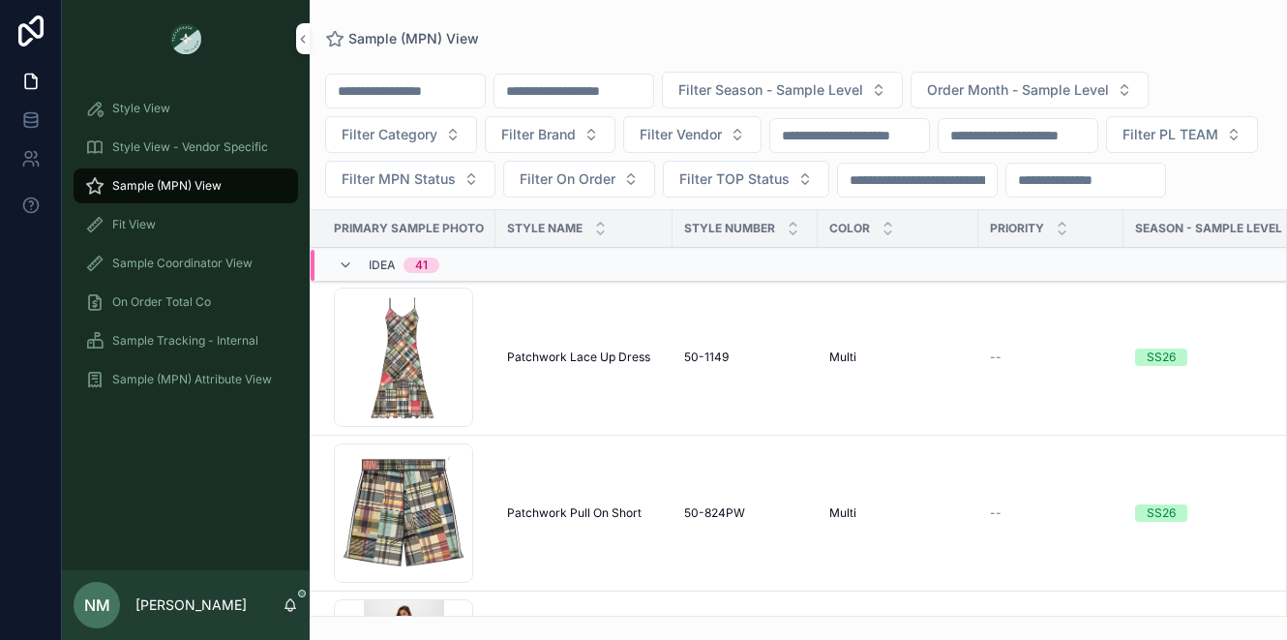
click at [582, 94] on input "scrollable content" at bounding box center [574, 90] width 159 height 27
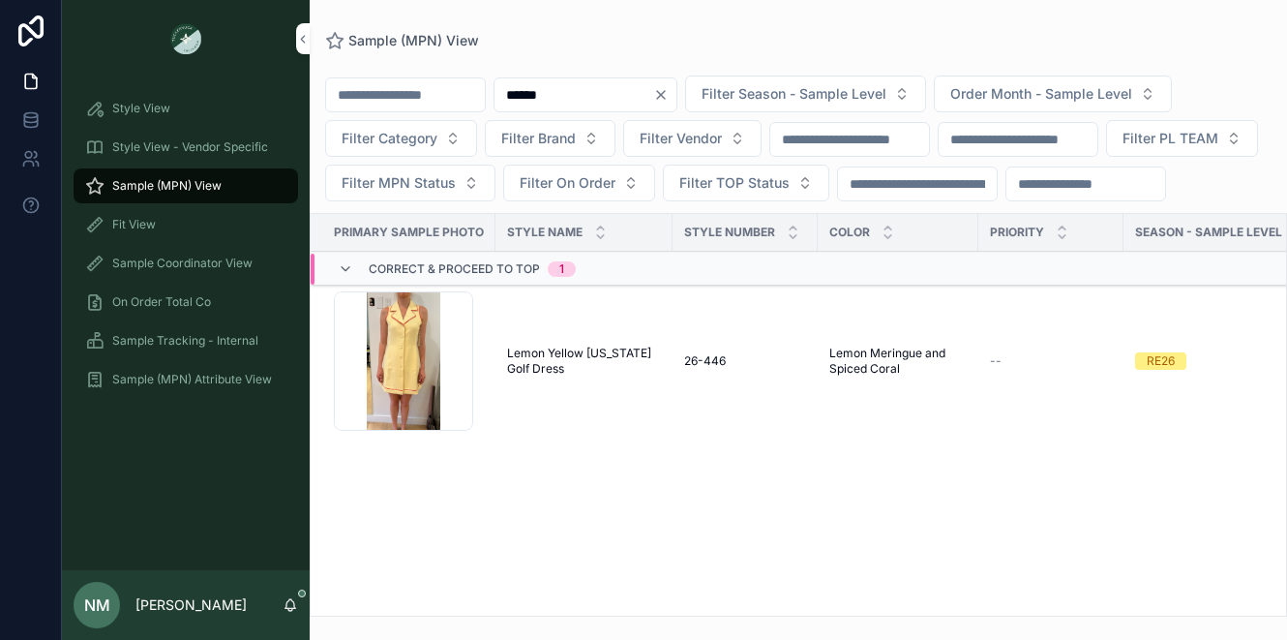
drag, startPoint x: 559, startPoint y: 94, endPoint x: 594, endPoint y: 96, distance: 34.9
click at [594, 96] on input "******" at bounding box center [574, 94] width 159 height 27
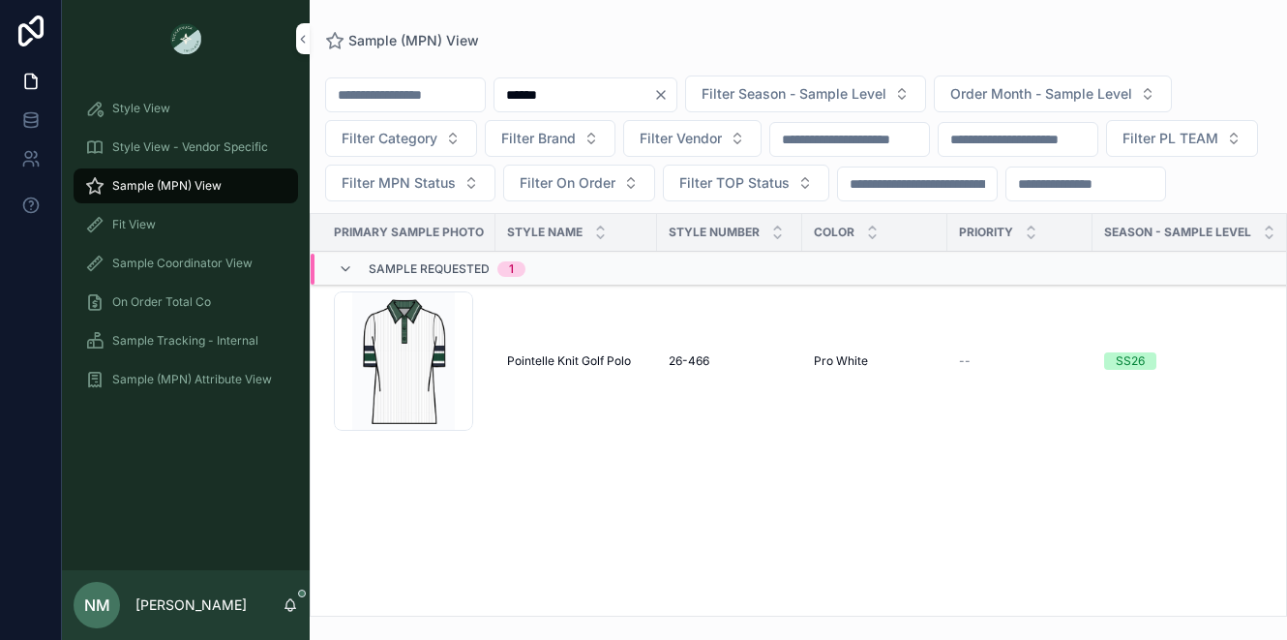
type input "******"
click at [617, 369] on span "Pointelle Knit Golf Polo" at bounding box center [569, 360] width 124 height 15
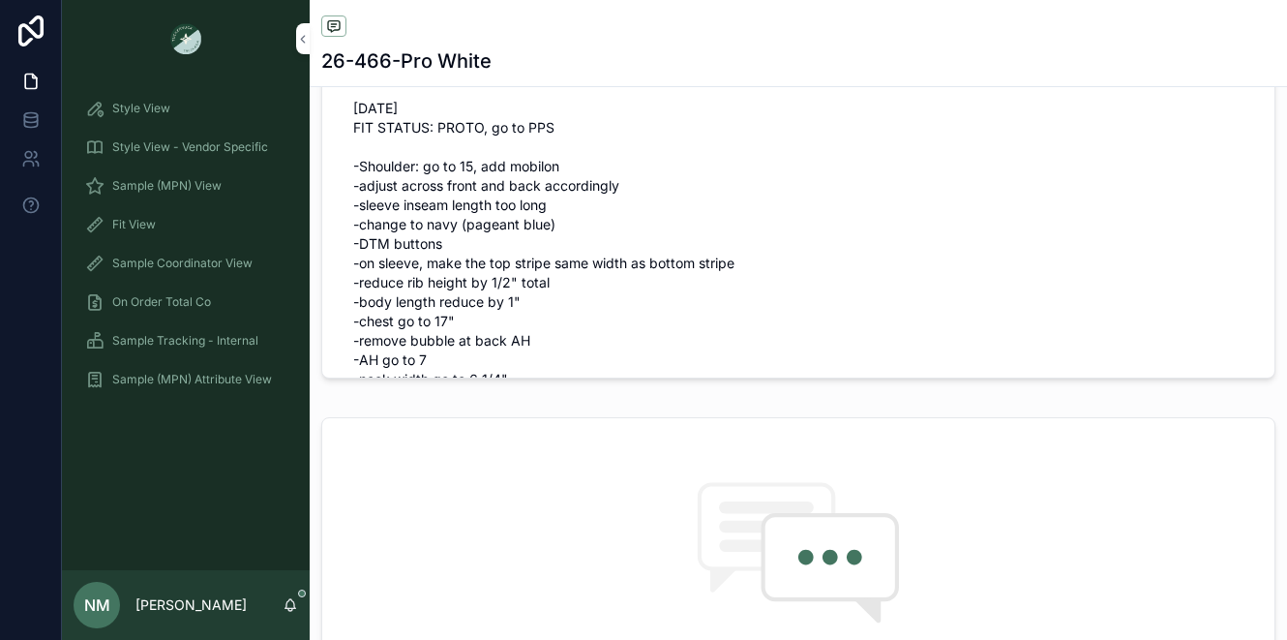
scroll to position [973, 0]
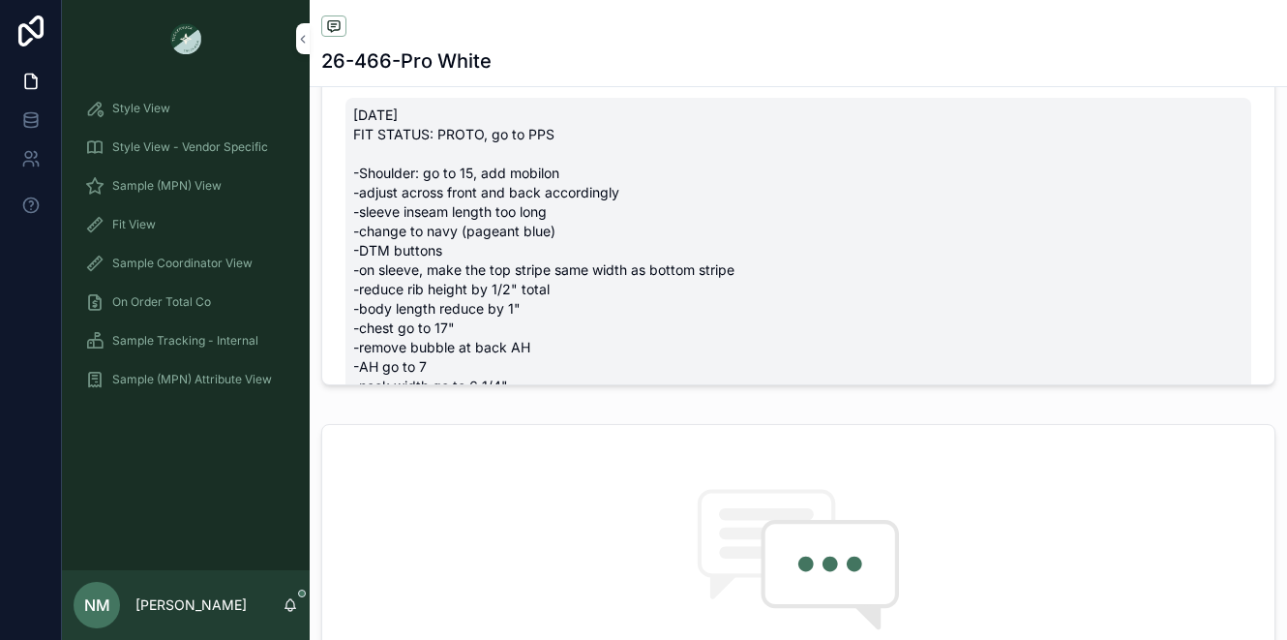
click at [572, 353] on span "10/7/25 FIT STATUS: PROTO, go to PPS -Shoulder: go to 15, add mobilon -adjust a…" at bounding box center [798, 279] width 890 height 348
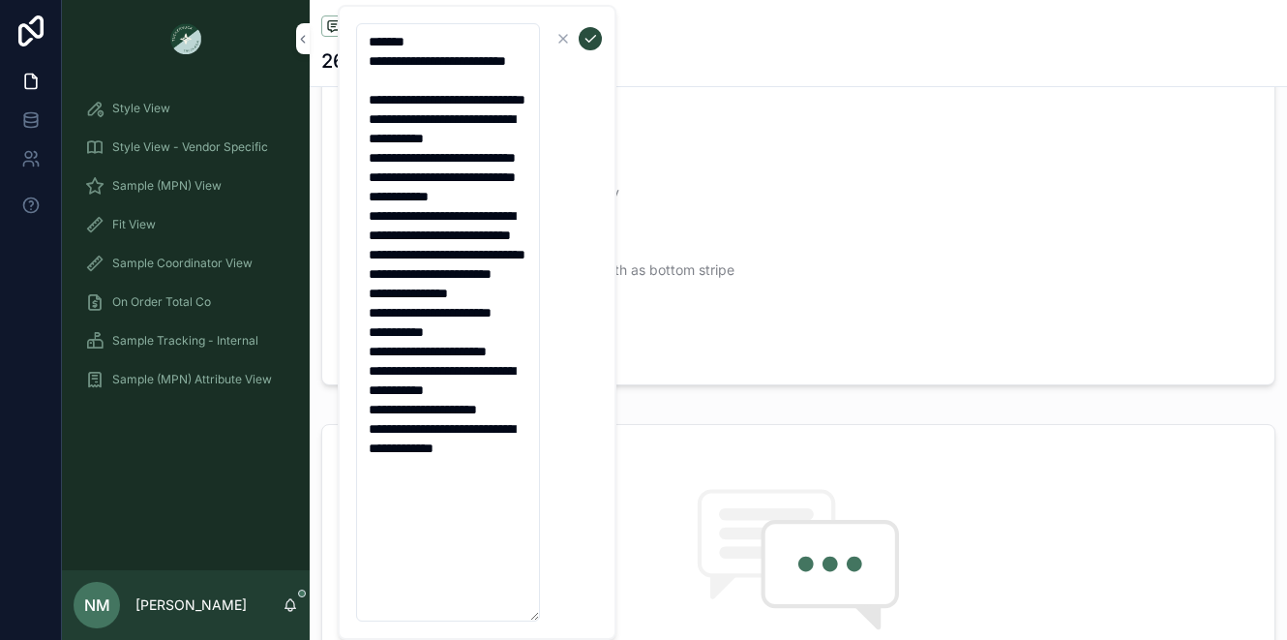
scroll to position [58, 0]
drag, startPoint x: 371, startPoint y: 57, endPoint x: 492, endPoint y: 614, distance: 569.5
click at [492, 614] on textarea "**********" at bounding box center [448, 322] width 184 height 598
click at [920, 507] on div "No comments on this record yet" at bounding box center [798, 586] width 952 height 323
